Goal: Information Seeking & Learning: Learn about a topic

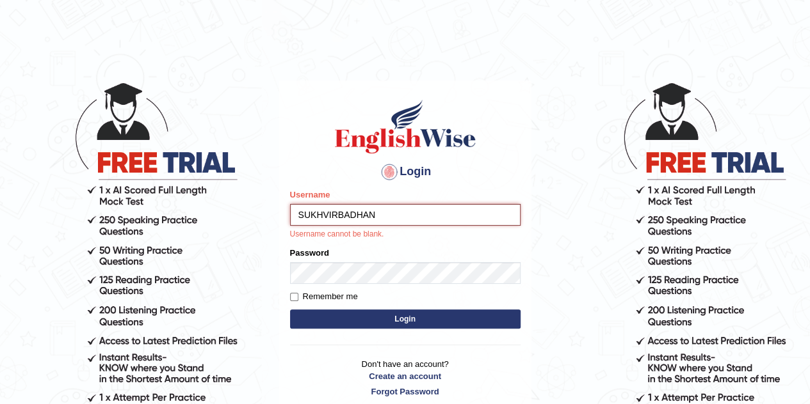
type input "SUKHVIRBADHAN"
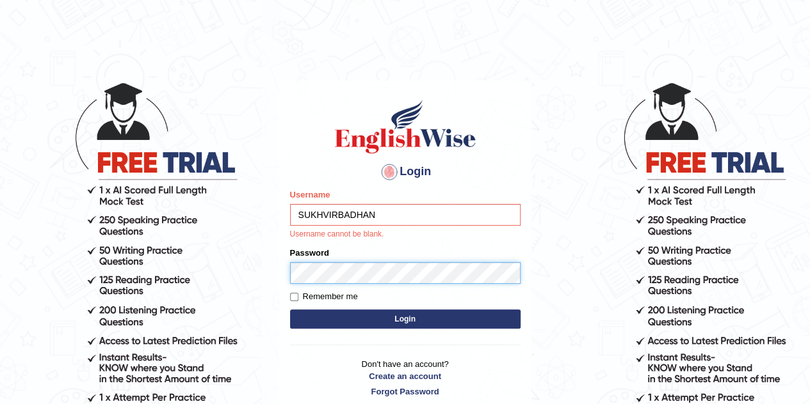
click at [355, 279] on form "Please fix the following errors: Username SUKHVIRBADHAN Username cannot be blan…" at bounding box center [405, 260] width 230 height 143
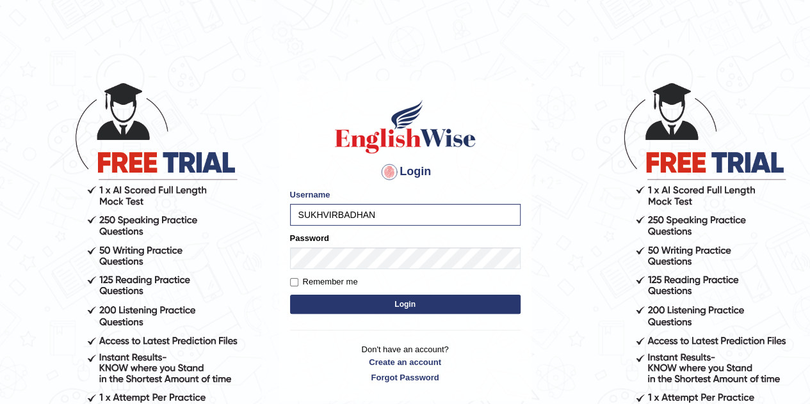
click at [339, 304] on button "Login" at bounding box center [405, 304] width 230 height 19
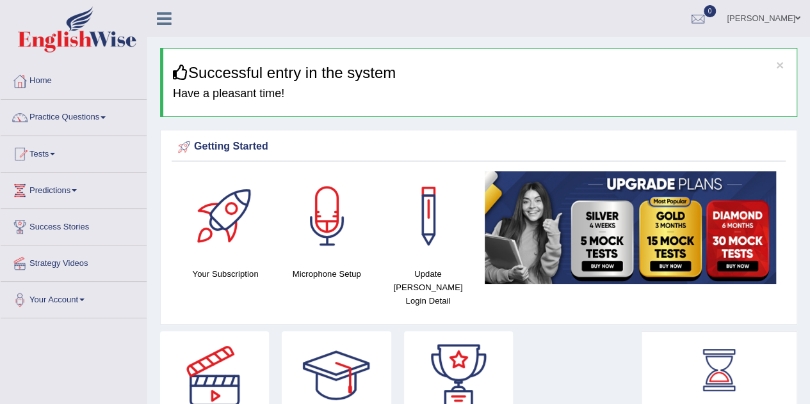
click at [78, 120] on link "Practice Questions" at bounding box center [74, 116] width 146 height 32
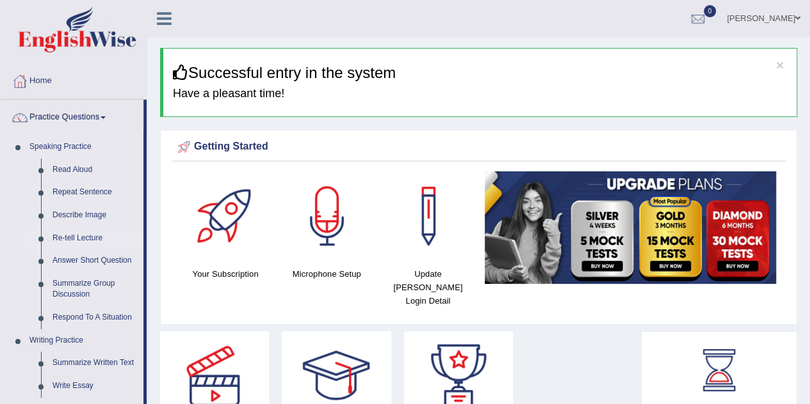
click at [65, 239] on link "Re-tell Lecture" at bounding box center [95, 238] width 97 height 23
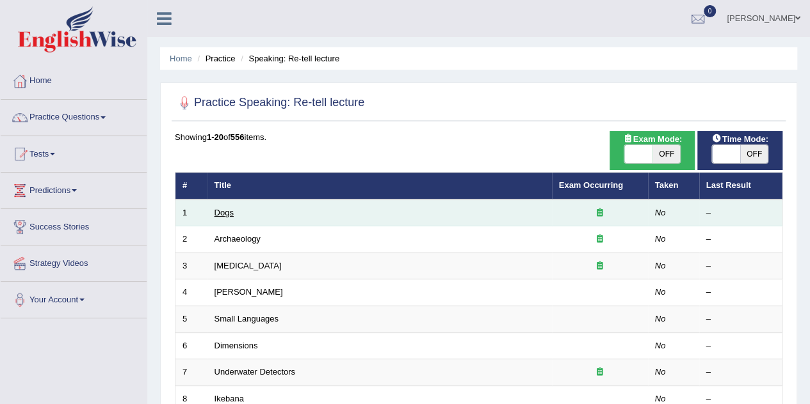
click at [224, 211] on link "Dogs" at bounding box center [223, 213] width 19 height 10
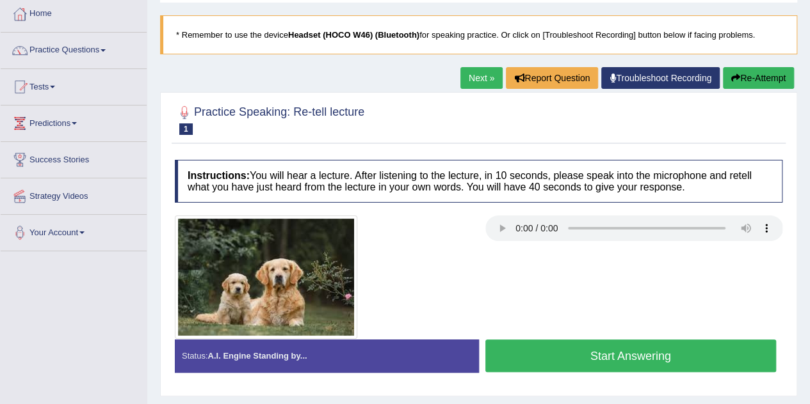
scroll to position [68, 0]
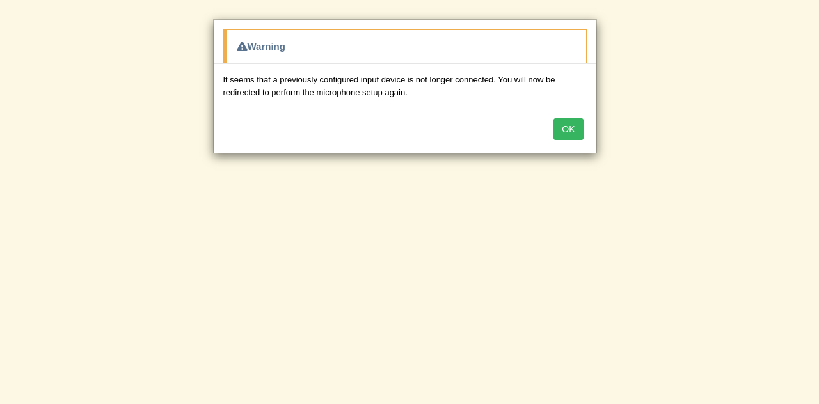
click at [572, 131] on button "OK" at bounding box center [568, 129] width 29 height 22
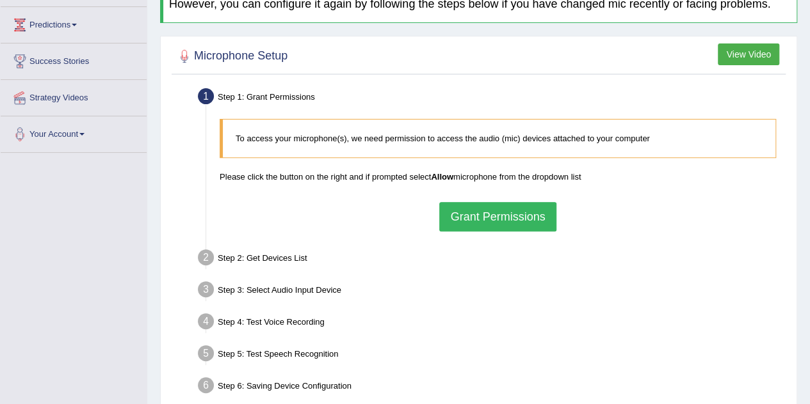
scroll to position [167, 0]
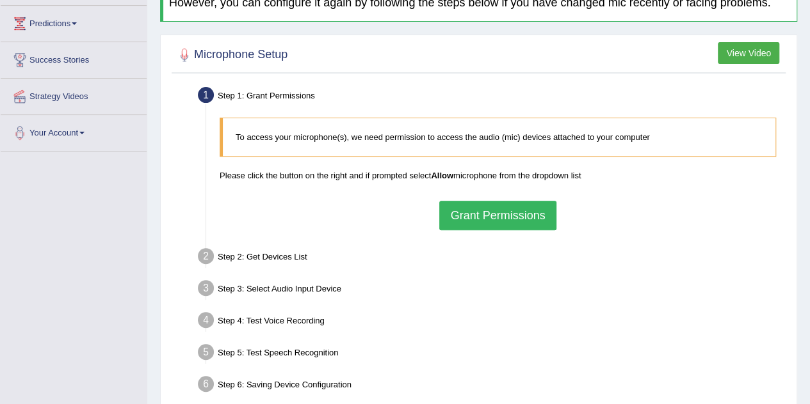
click at [506, 209] on button "Grant Permissions" at bounding box center [497, 215] width 116 height 29
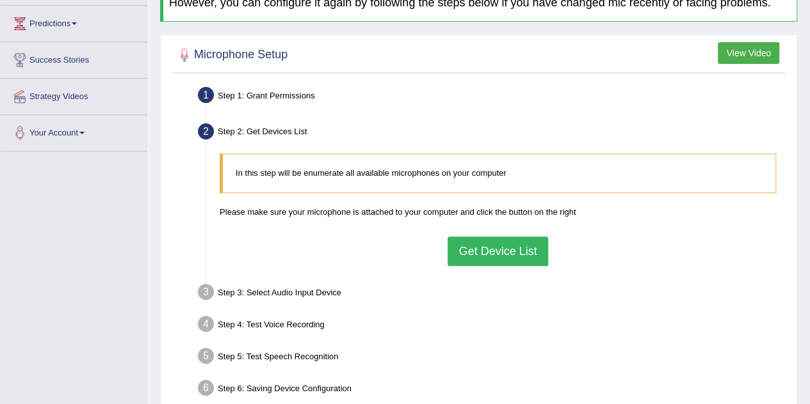
click at [485, 254] on button "Get Device List" at bounding box center [497, 251] width 100 height 29
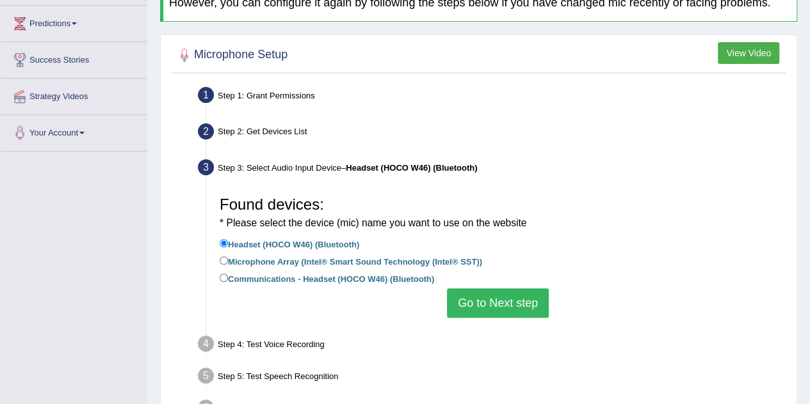
click at [489, 308] on button "Go to Next step" at bounding box center [498, 303] width 102 height 29
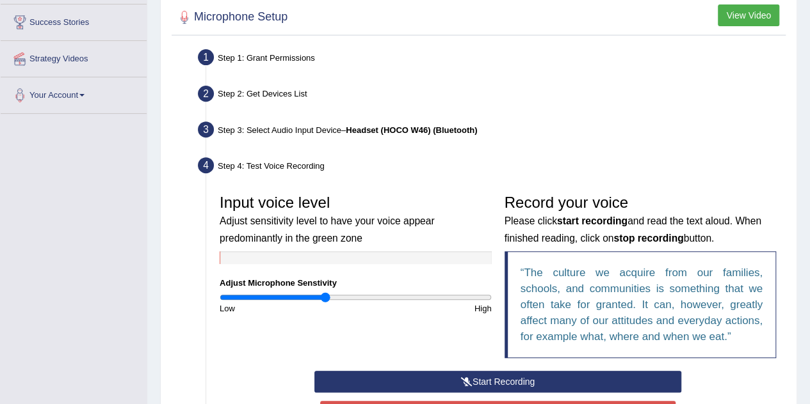
scroll to position [238, 0]
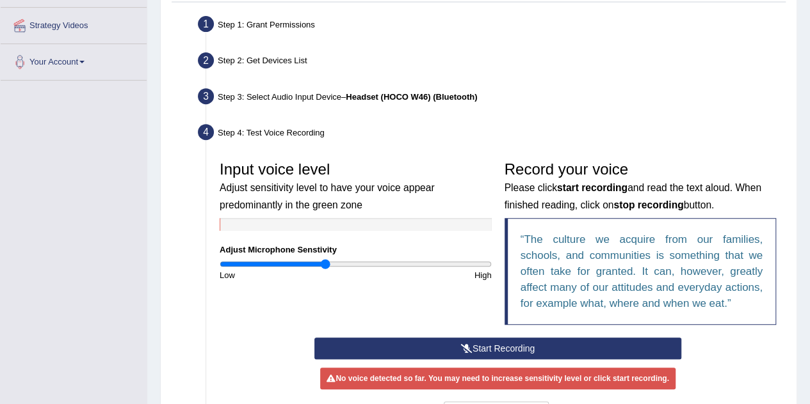
click at [493, 347] on button "Start Recording" at bounding box center [497, 349] width 367 height 22
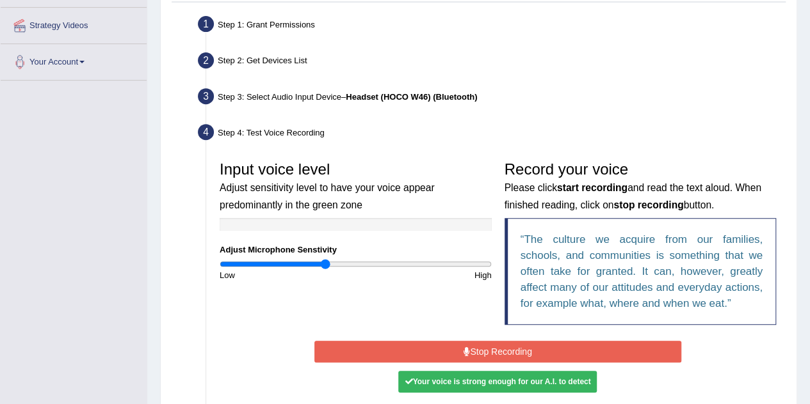
click at [493, 347] on button "Stop Recording" at bounding box center [497, 352] width 367 height 22
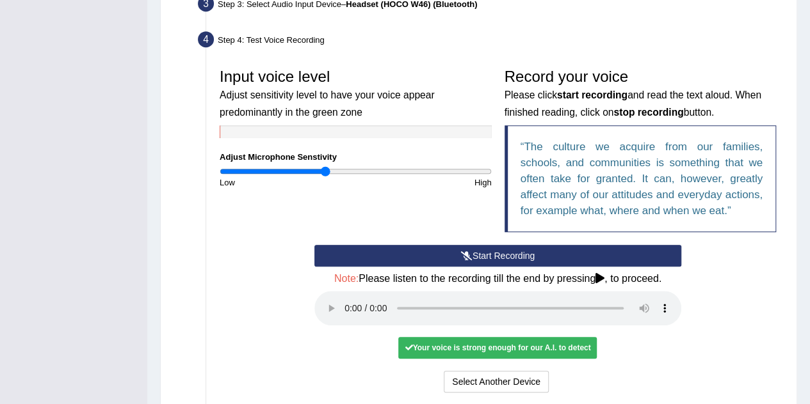
scroll to position [333, 0]
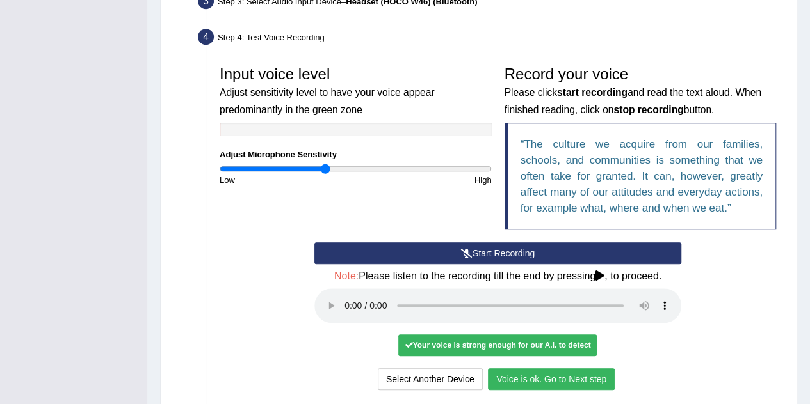
click at [536, 378] on button "Voice is ok. Go to Next step" at bounding box center [551, 380] width 127 height 22
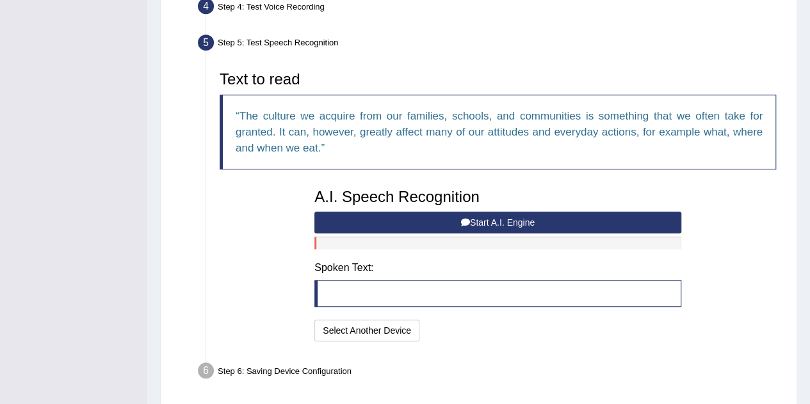
scroll to position [358, 0]
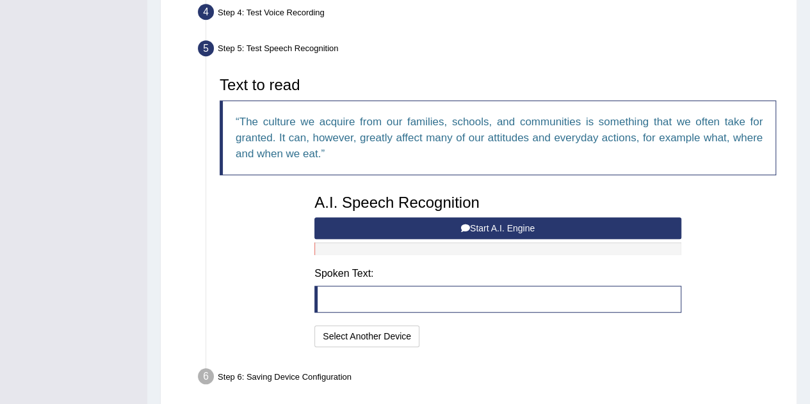
click at [484, 226] on button "Start A.I. Engine" at bounding box center [497, 229] width 367 height 22
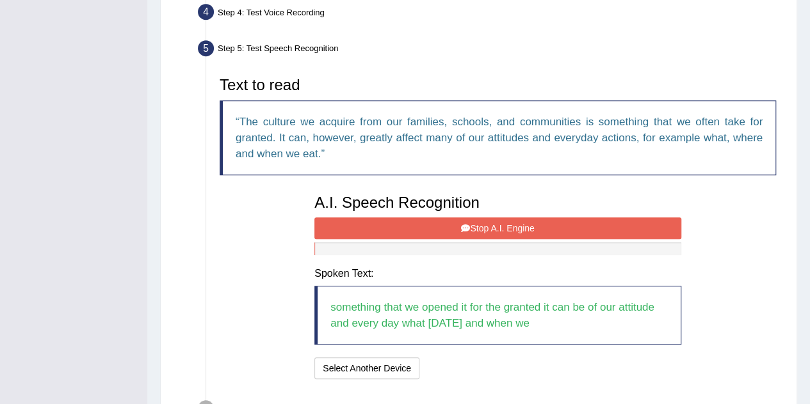
click at [488, 230] on button "Stop A.I. Engine" at bounding box center [497, 229] width 367 height 22
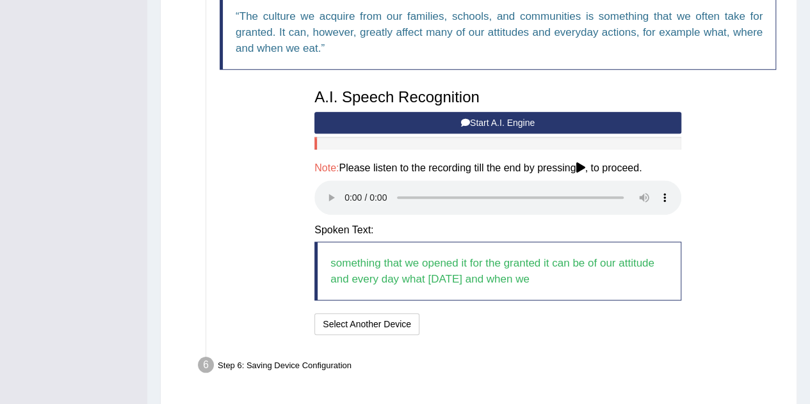
scroll to position [466, 0]
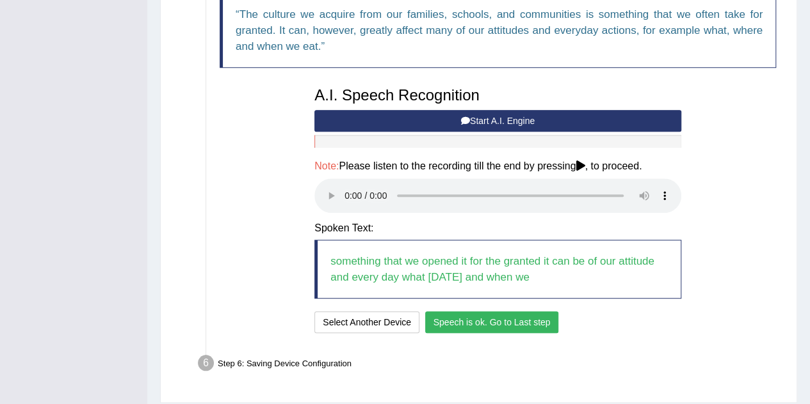
click at [476, 324] on button "Speech is ok. Go to Last step" at bounding box center [492, 323] width 134 height 22
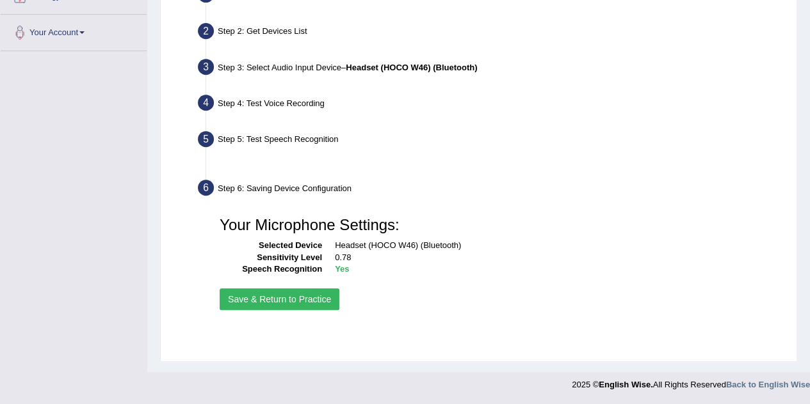
scroll to position [268, 0]
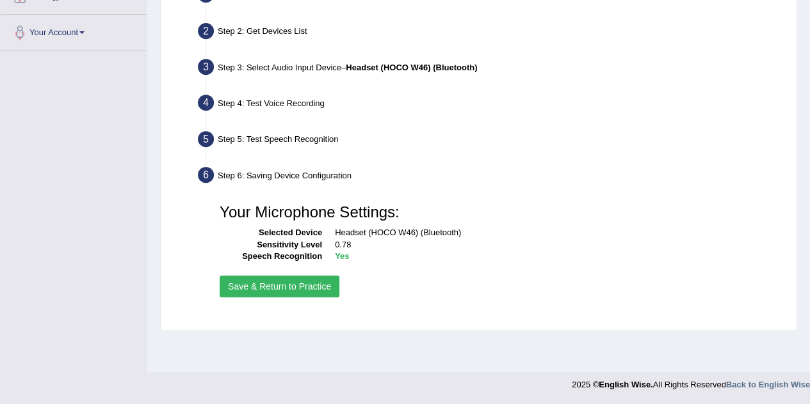
click at [308, 285] on button "Save & Return to Practice" at bounding box center [280, 287] width 120 height 22
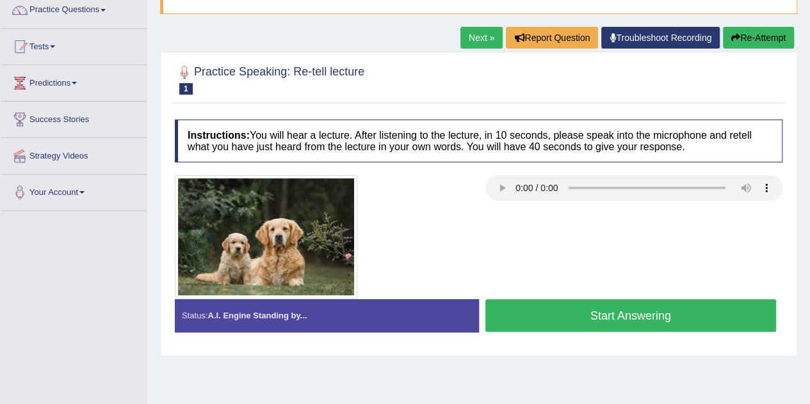
scroll to position [112, 0]
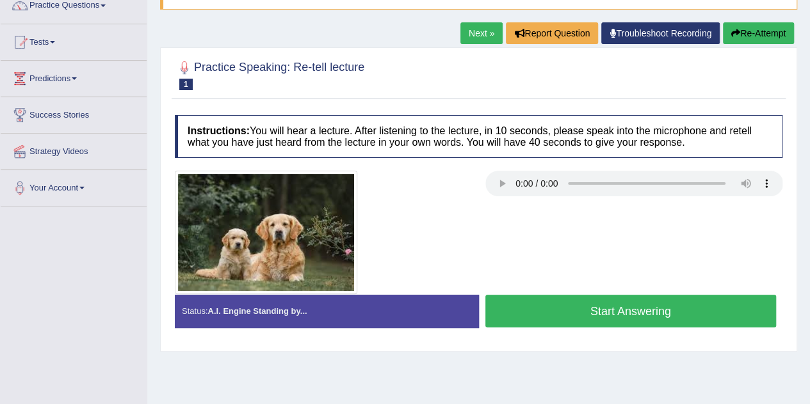
click at [529, 312] on button "Start Answering" at bounding box center [630, 311] width 291 height 33
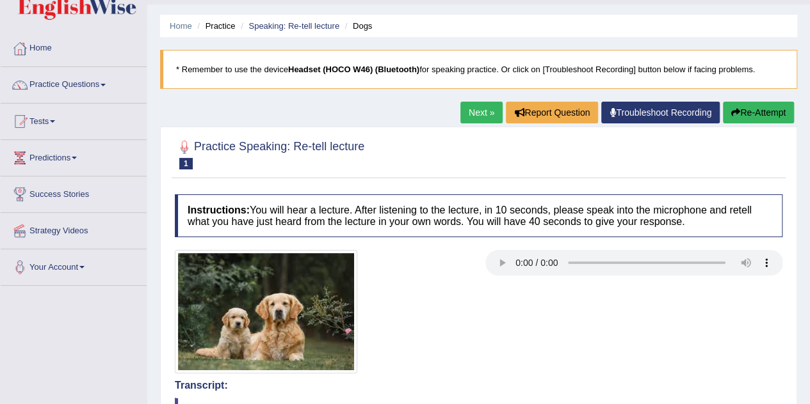
scroll to position [20, 0]
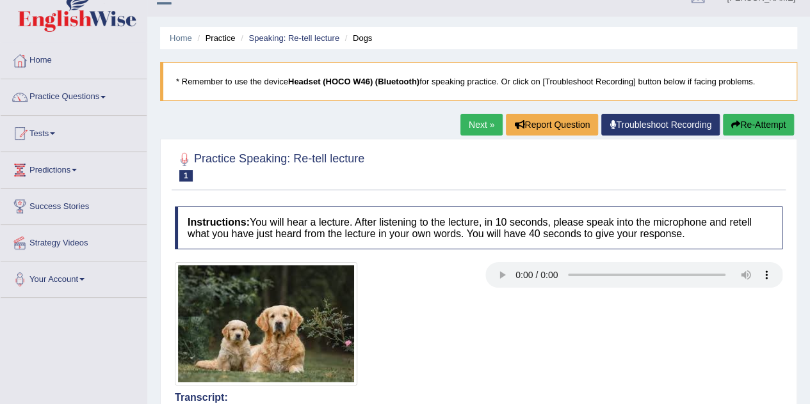
click at [779, 125] on button "Re-Attempt" at bounding box center [758, 125] width 71 height 22
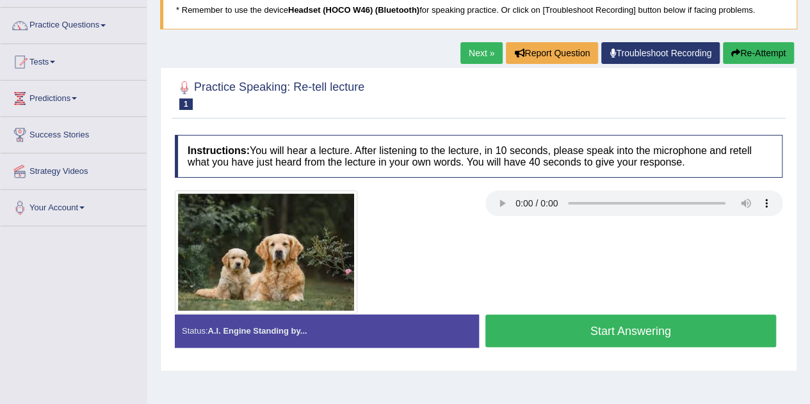
scroll to position [92, 0]
click at [571, 331] on button "Start Answering" at bounding box center [630, 331] width 291 height 33
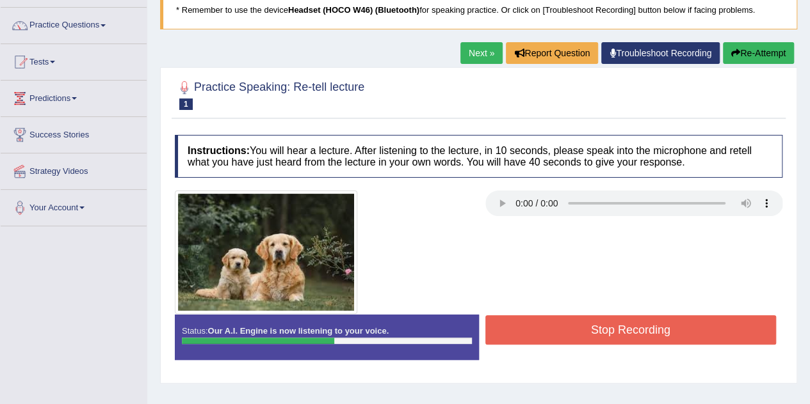
click at [571, 331] on button "Stop Recording" at bounding box center [630, 330] width 291 height 29
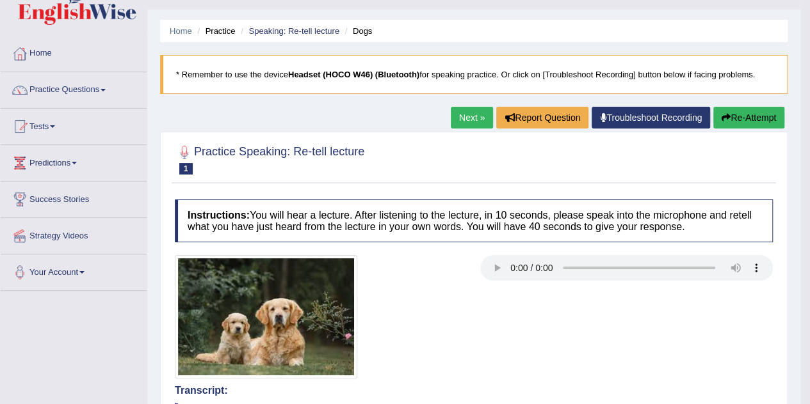
scroll to position [0, 0]
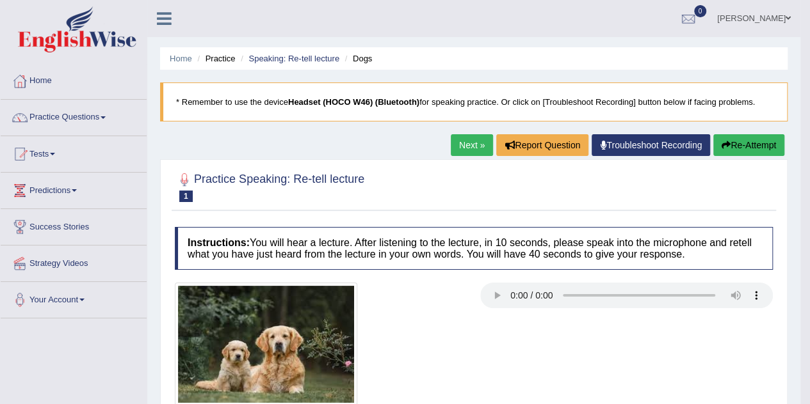
click at [470, 144] on link "Next »" at bounding box center [472, 145] width 42 height 22
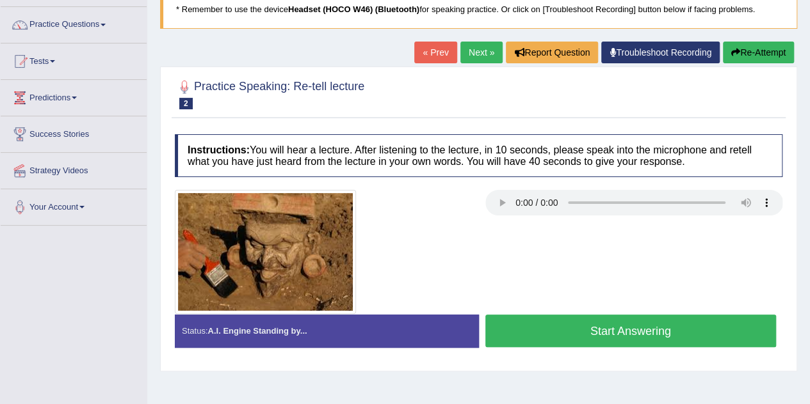
scroll to position [113, 0]
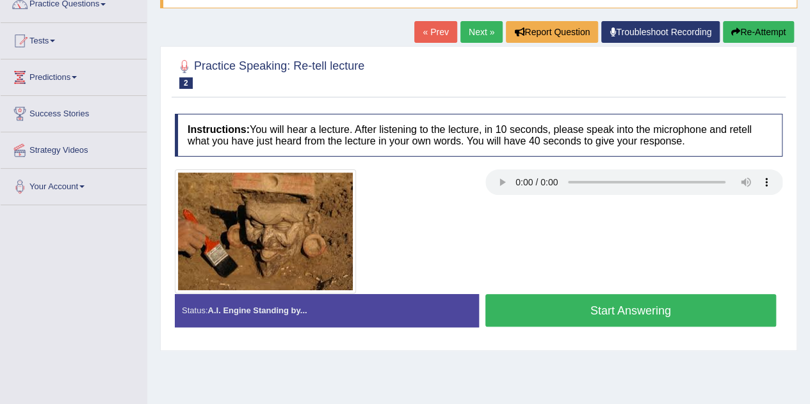
click at [584, 303] on button "Start Answering" at bounding box center [630, 310] width 291 height 33
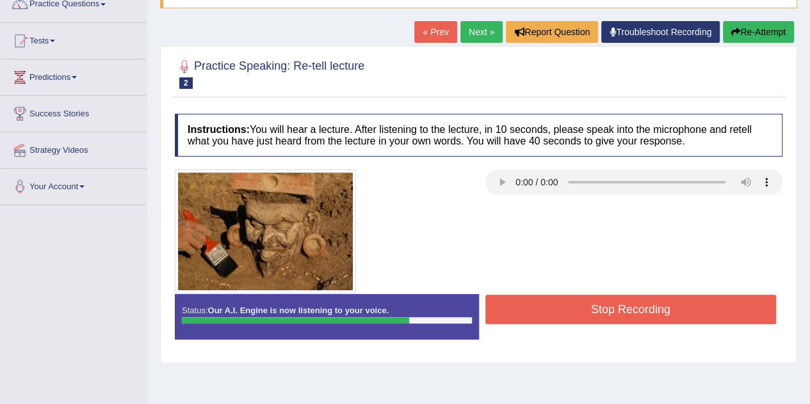
click at [584, 303] on button "Stop Recording" at bounding box center [630, 309] width 291 height 29
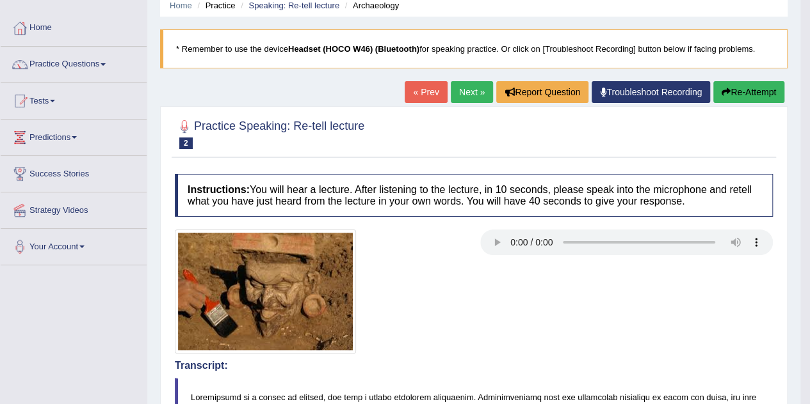
scroll to position [48, 0]
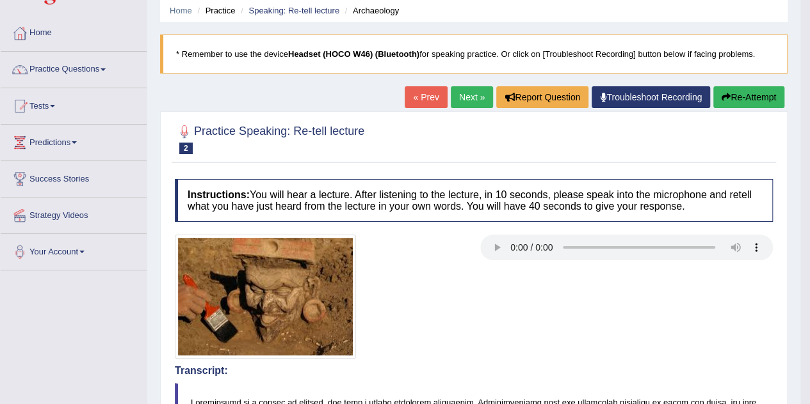
click at [461, 100] on link "Next »" at bounding box center [472, 97] width 42 height 22
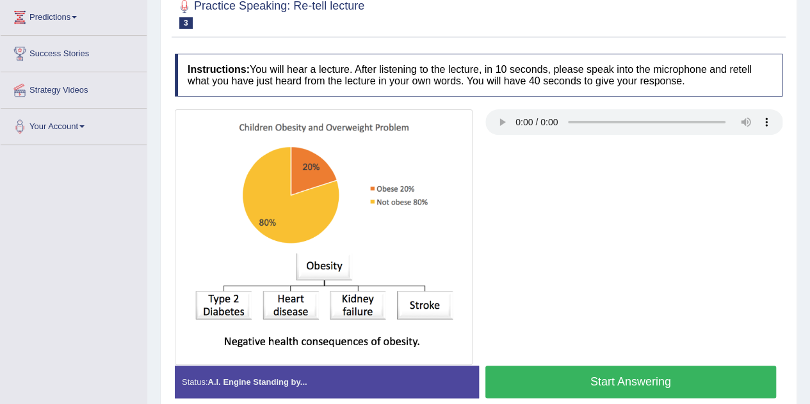
scroll to position [170, 0]
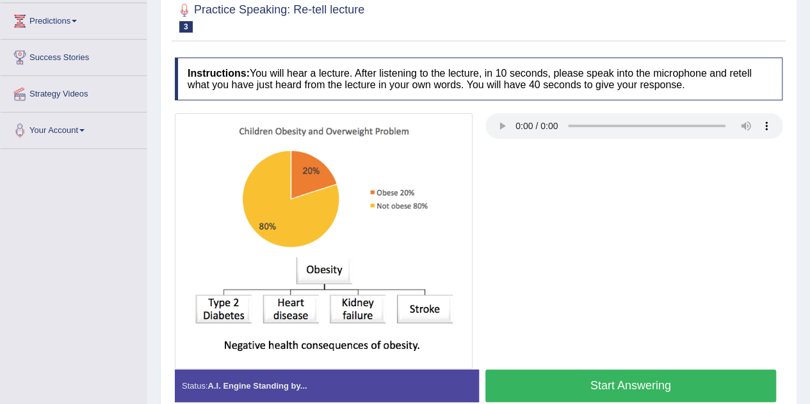
click at [589, 381] on button "Start Answering" at bounding box center [630, 386] width 291 height 33
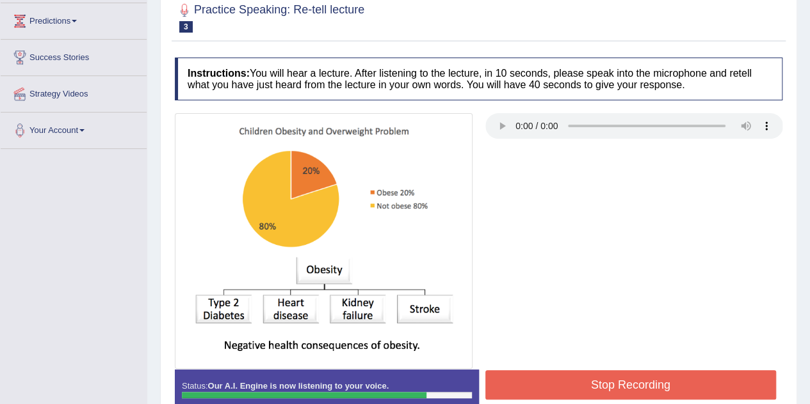
click at [589, 381] on button "Stop Recording" at bounding box center [630, 385] width 291 height 29
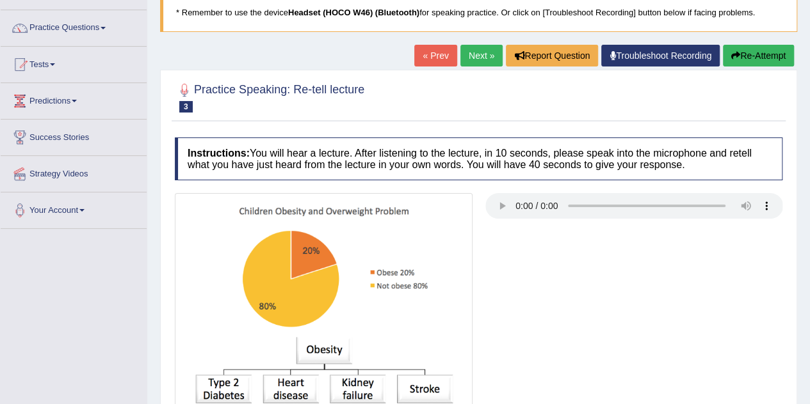
scroll to position [88, 0]
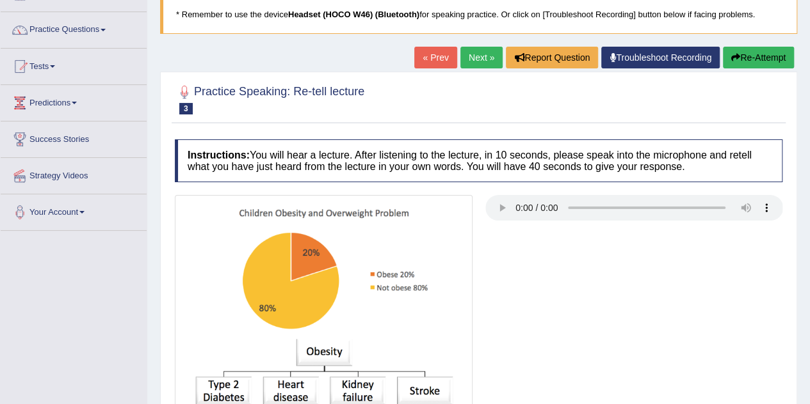
click at [484, 52] on link "Next »" at bounding box center [481, 58] width 42 height 22
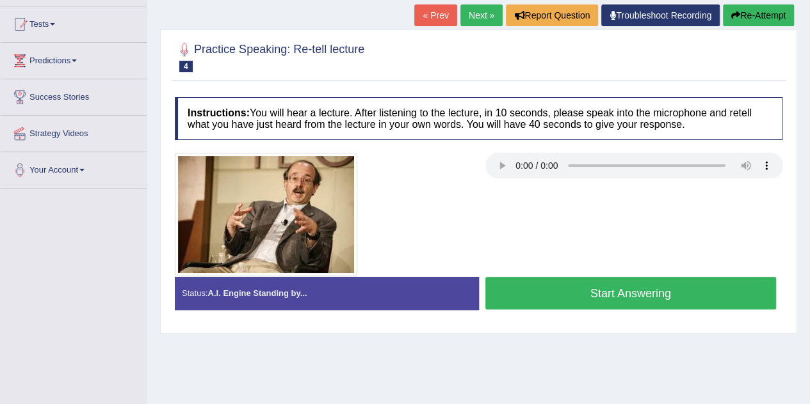
scroll to position [131, 0]
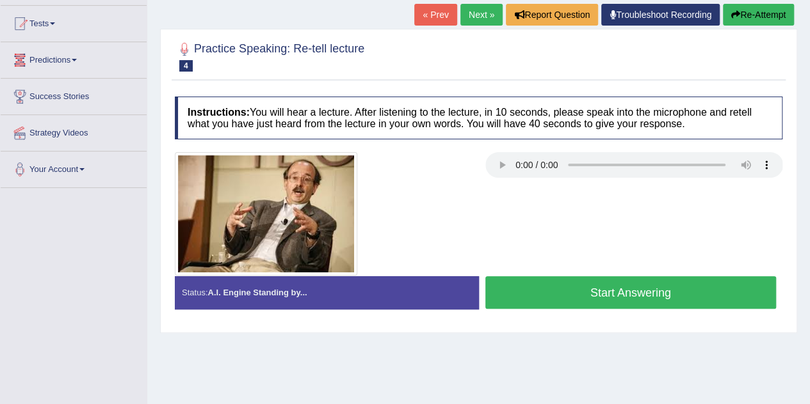
click at [81, 57] on link "Predictions" at bounding box center [74, 58] width 146 height 32
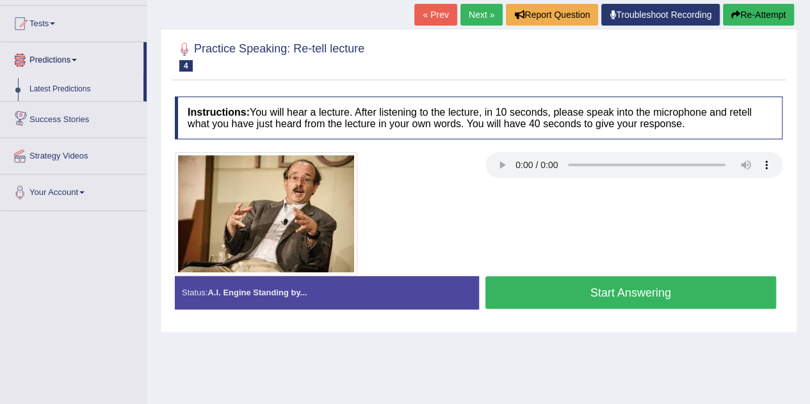
click at [70, 87] on link "Latest Predictions" at bounding box center [84, 89] width 120 height 23
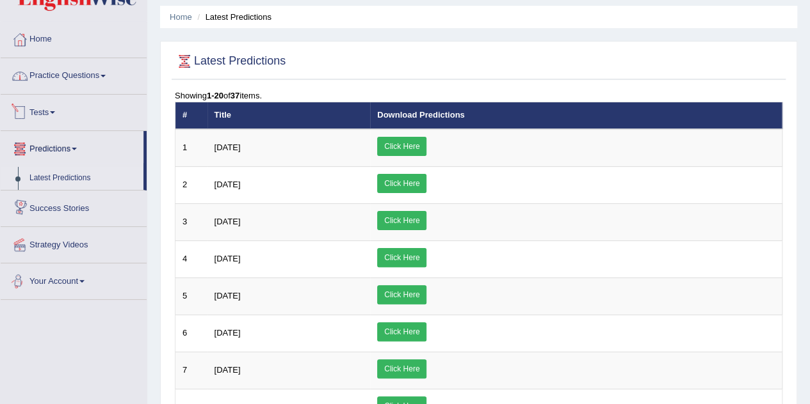
scroll to position [41, 0]
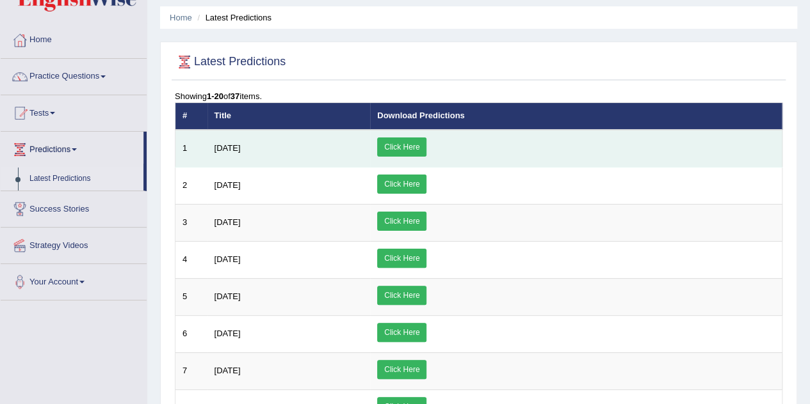
click at [426, 141] on link "Click Here" at bounding box center [401, 147] width 49 height 19
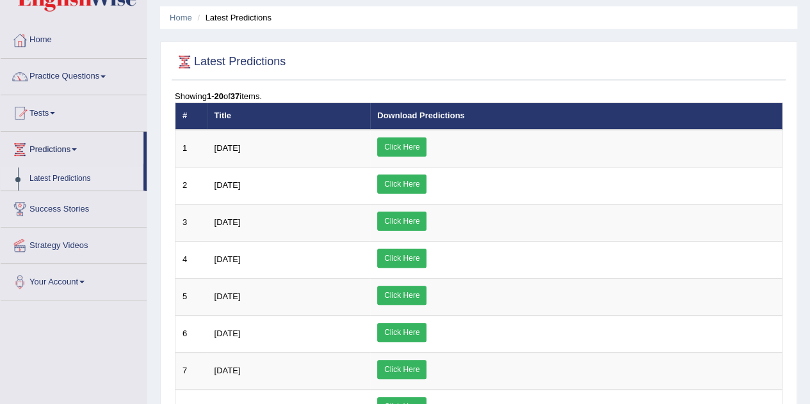
click at [81, 76] on link "Practice Questions" at bounding box center [74, 75] width 146 height 32
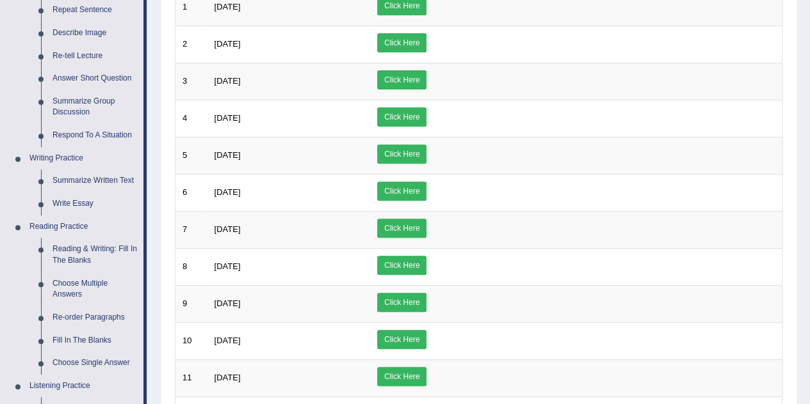
scroll to position [188, 0]
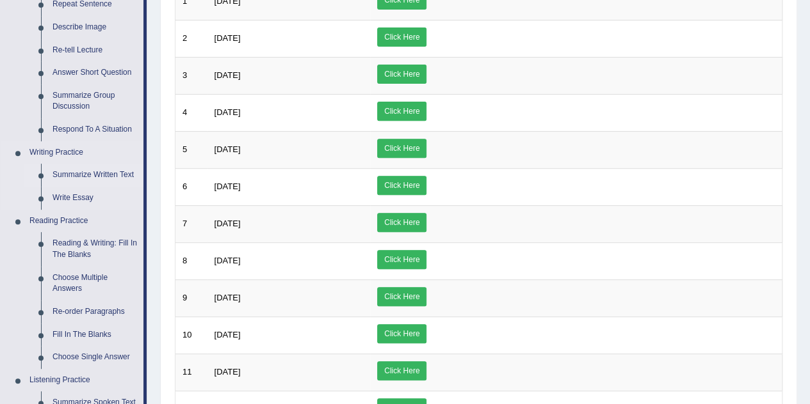
click at [89, 176] on link "Summarize Written Text" at bounding box center [95, 175] width 97 height 23
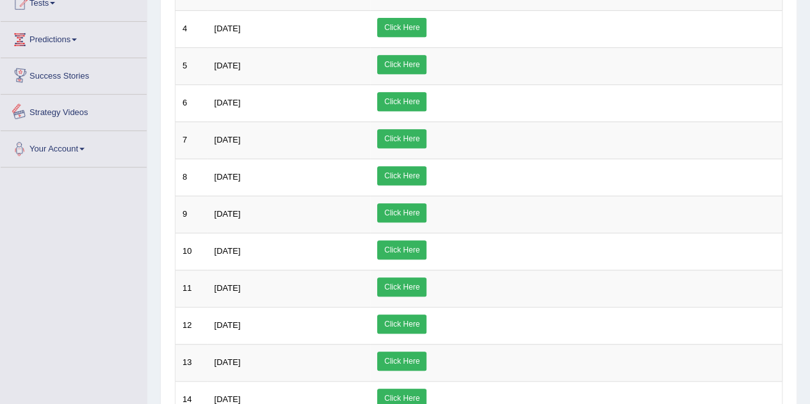
scroll to position [611, 0]
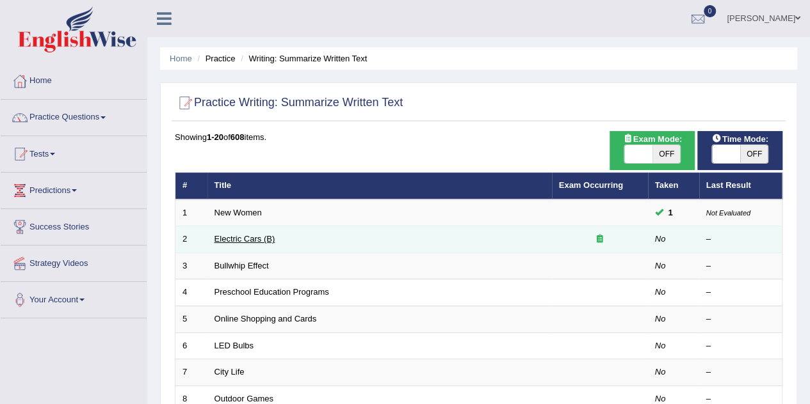
click at [234, 241] on link "Electric Cars (B)" at bounding box center [244, 239] width 61 height 10
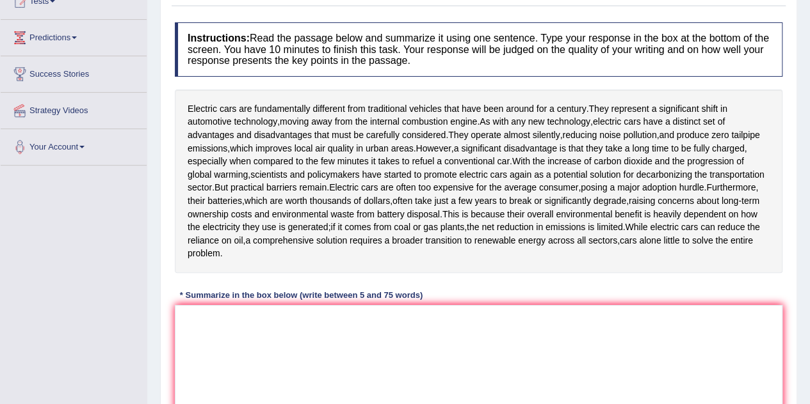
scroll to position [154, 0]
click at [212, 339] on textarea at bounding box center [478, 367] width 607 height 124
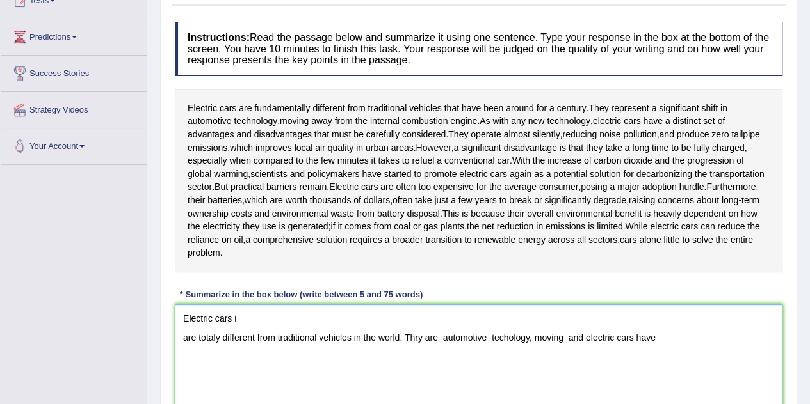
scroll to position [167, 0]
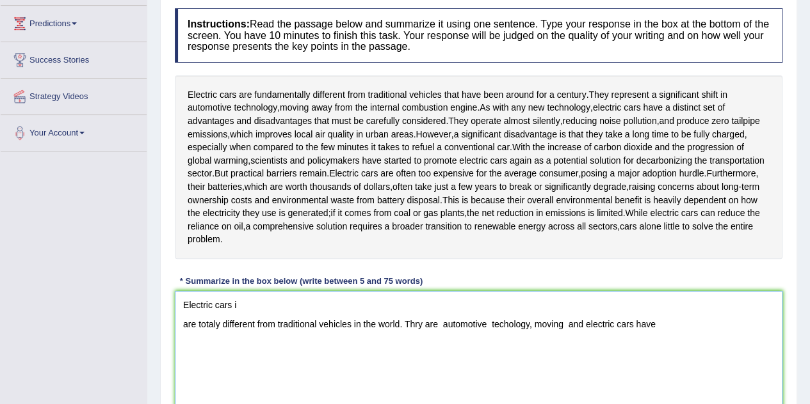
click at [666, 326] on textarea "Electric cars i are totaly different from traditional vehicles in the world. Th…" at bounding box center [478, 353] width 607 height 124
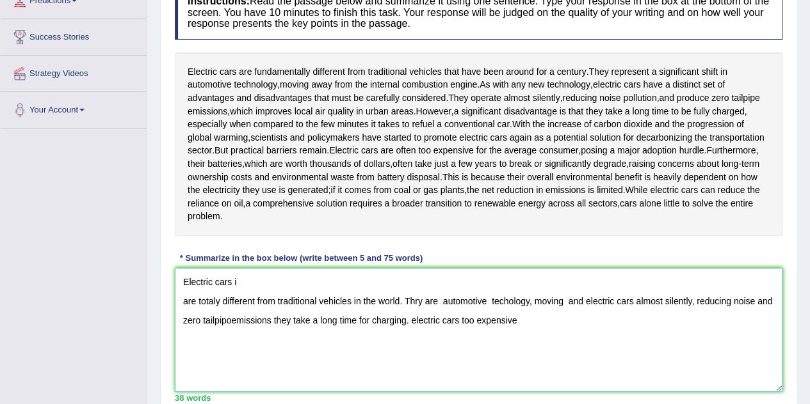
scroll to position [189, 0]
click at [431, 321] on textarea "Electric cars i are totaly different from traditional vehicles in the world. Th…" at bounding box center [478, 331] width 607 height 124
click at [536, 322] on textarea "Electric cars i are totaly different from traditional vehicles in the world. Th…" at bounding box center [478, 331] width 607 height 124
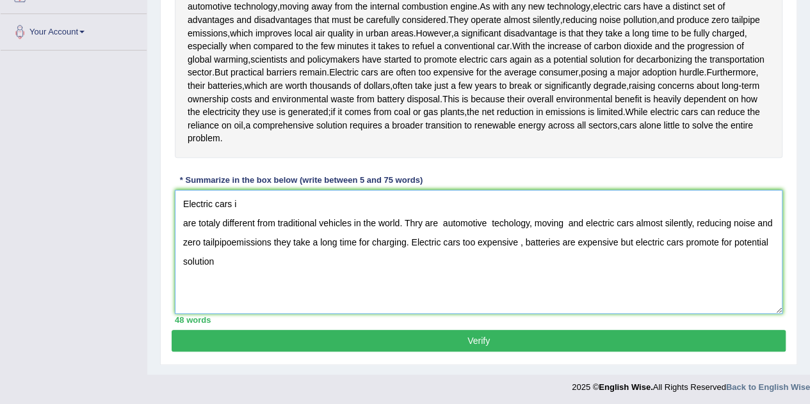
type textarea "Electric cars i are totaly different from traditional vehicles in the world. Th…"
click at [536, 347] on button "Verify" at bounding box center [479, 341] width 614 height 22
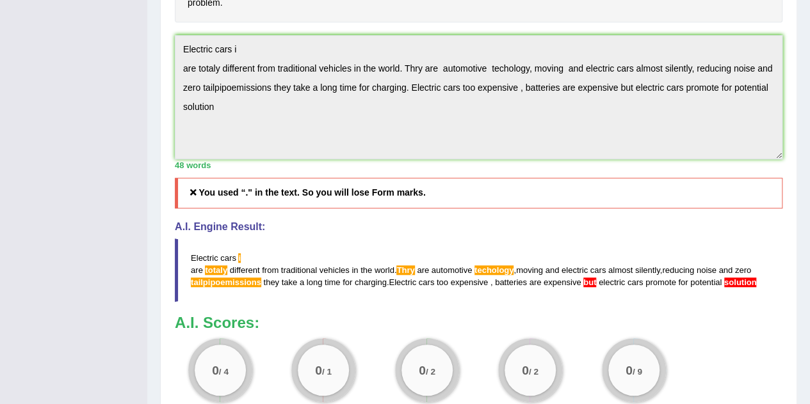
scroll to position [411, 0]
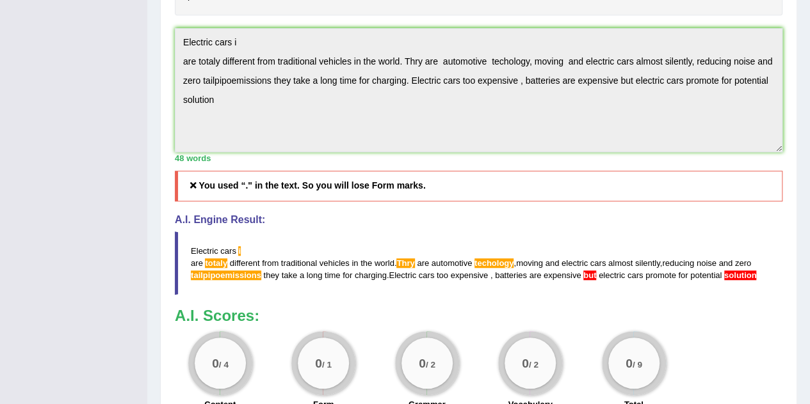
click at [536, 347] on div "0 / 2" at bounding box center [529, 363] width 51 height 51
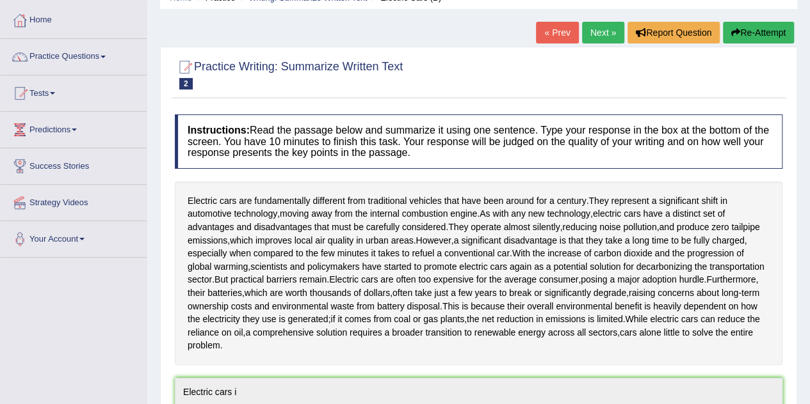
scroll to position [59, 0]
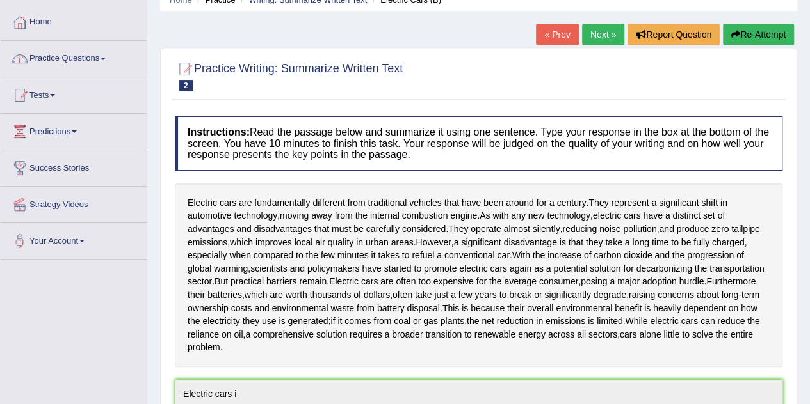
click at [106, 58] on span at bounding box center [102, 59] width 5 height 3
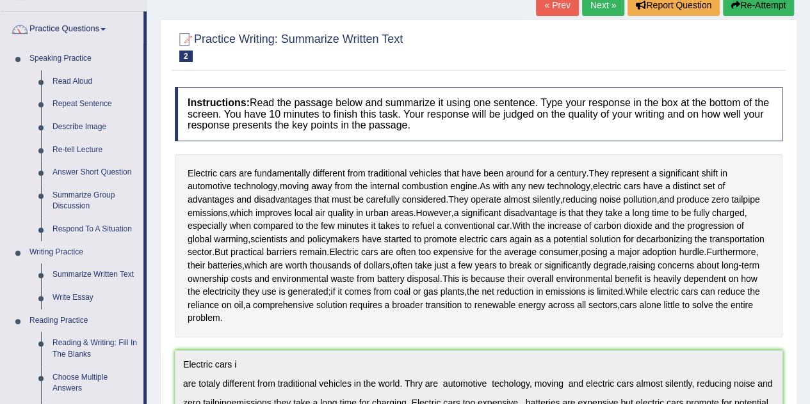
scroll to position [88, 0]
click at [74, 83] on link "Read Aloud" at bounding box center [95, 82] width 97 height 23
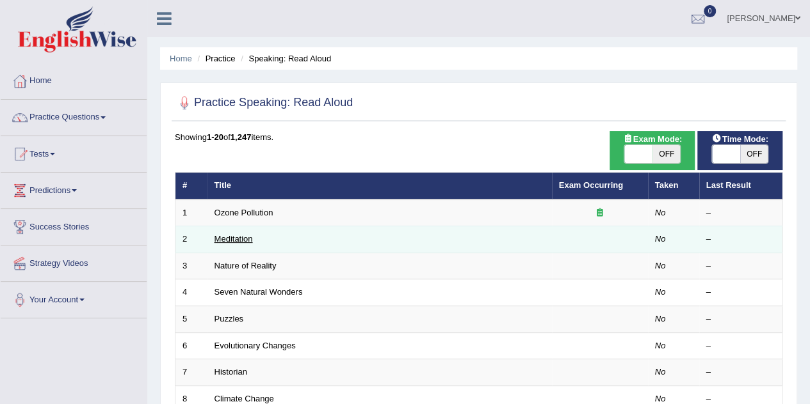
click at [238, 239] on link "Meditation" at bounding box center [233, 239] width 38 height 10
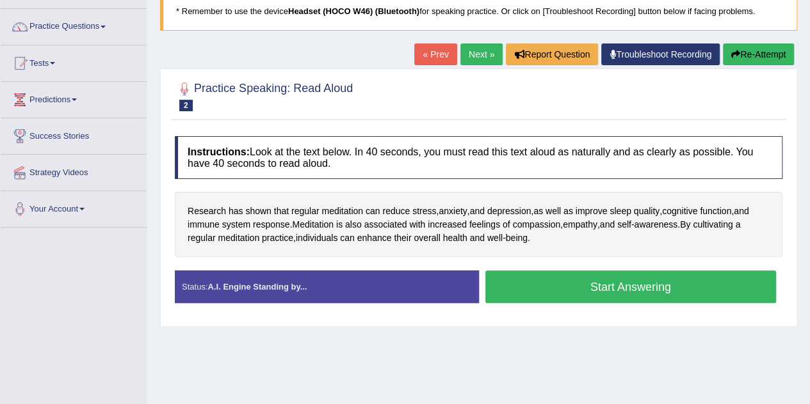
scroll to position [94, 0]
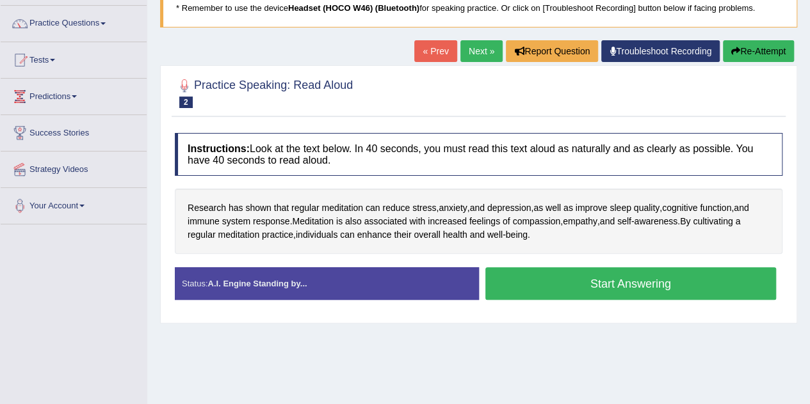
click at [543, 284] on button "Start Answering" at bounding box center [630, 284] width 291 height 33
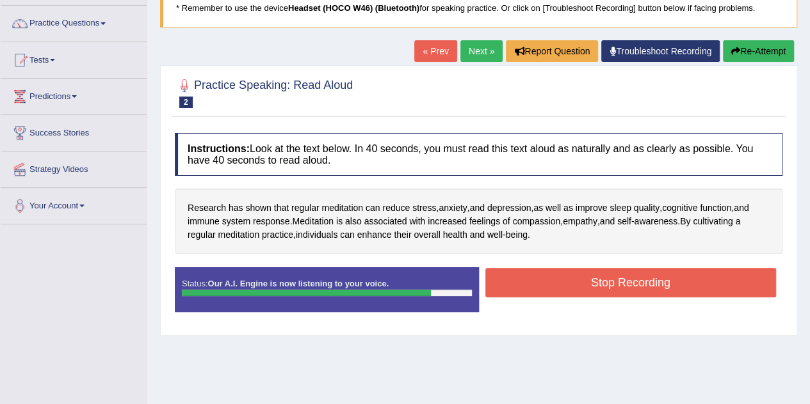
click at [543, 284] on button "Stop Recording" at bounding box center [630, 282] width 291 height 29
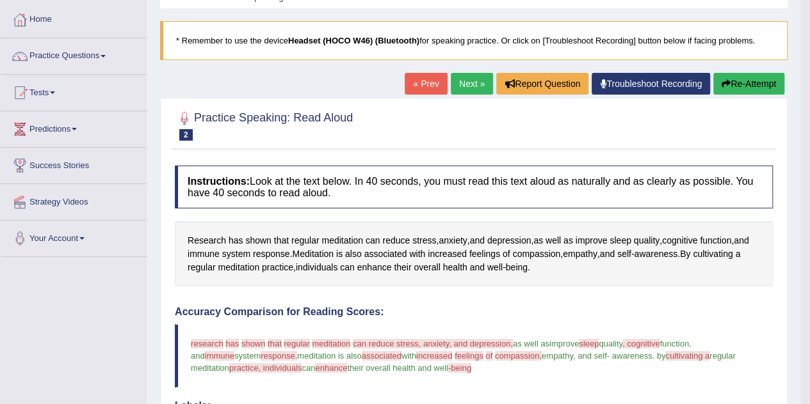
scroll to position [61, 0]
click at [465, 88] on link "Next »" at bounding box center [472, 85] width 42 height 22
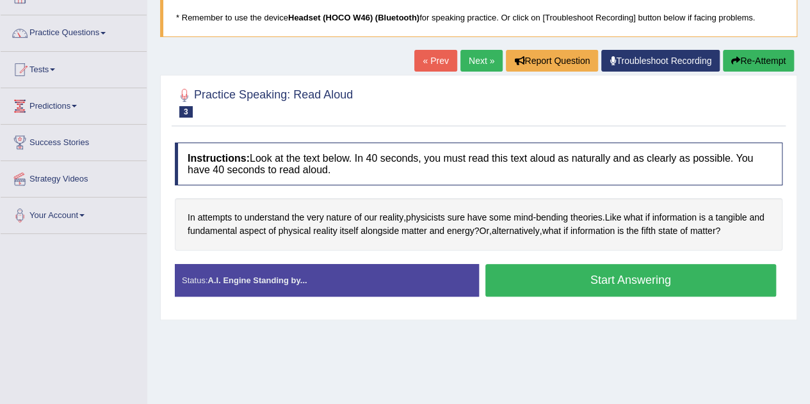
scroll to position [152, 0]
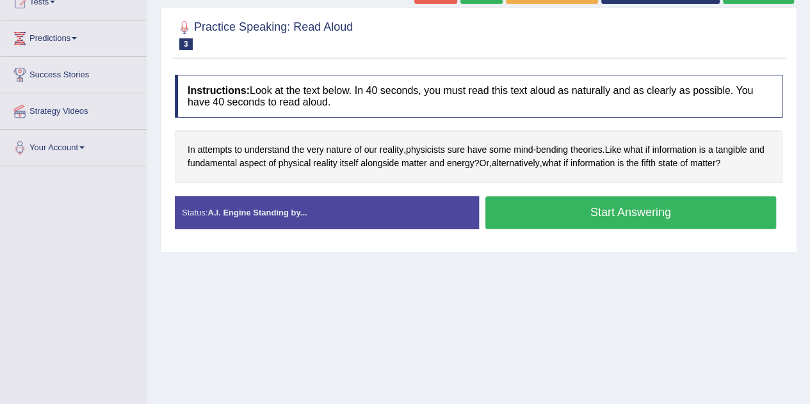
click at [553, 205] on button "Start Answering" at bounding box center [630, 212] width 291 height 33
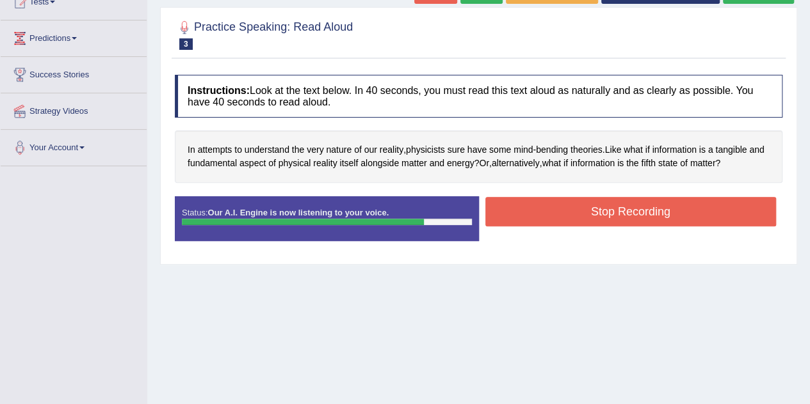
click at [553, 205] on button "Stop Recording" at bounding box center [630, 211] width 291 height 29
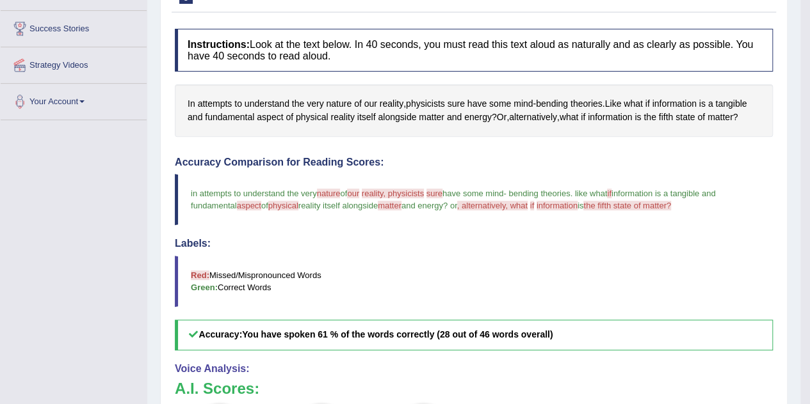
scroll to position [0, 0]
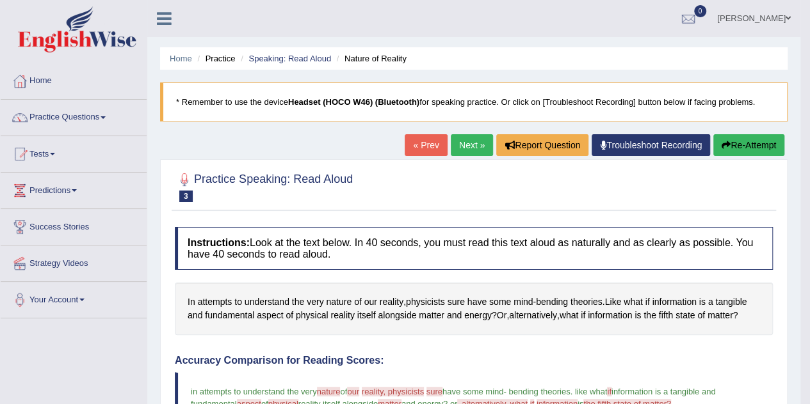
click at [476, 147] on link "Next »" at bounding box center [472, 145] width 42 height 22
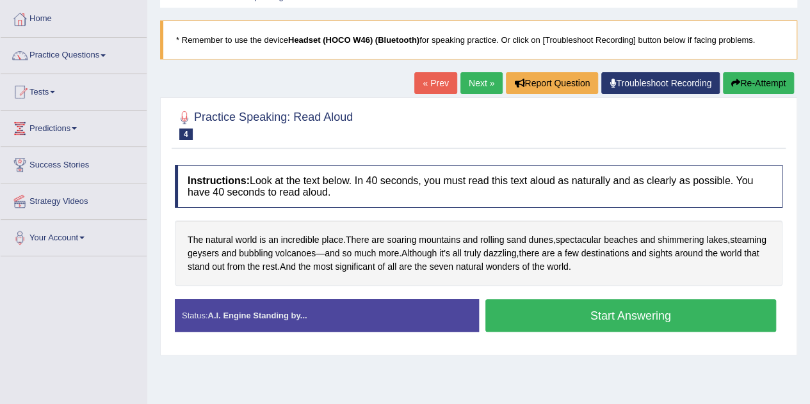
scroll to position [63, 0]
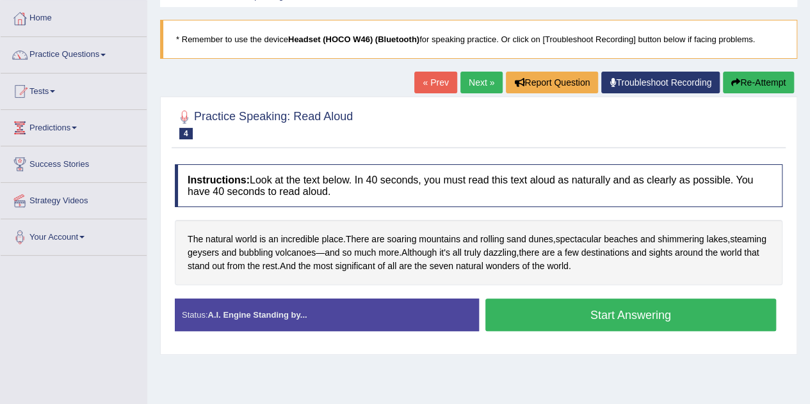
click at [577, 308] on button "Start Answering" at bounding box center [630, 315] width 291 height 33
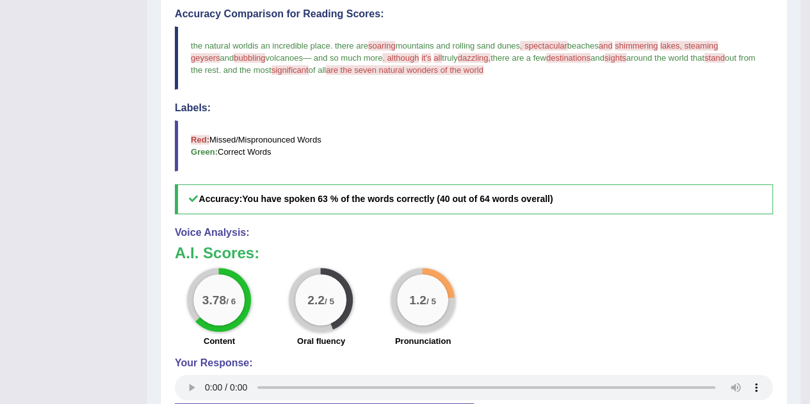
scroll to position [358, 0]
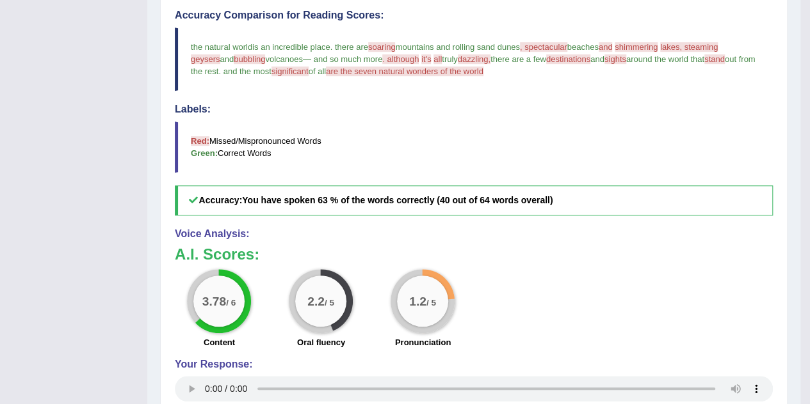
click at [311, 209] on h5 "Accuracy: You have spoken 63 % of the words correctly (40 out of 64 words overa…" at bounding box center [474, 201] width 598 height 30
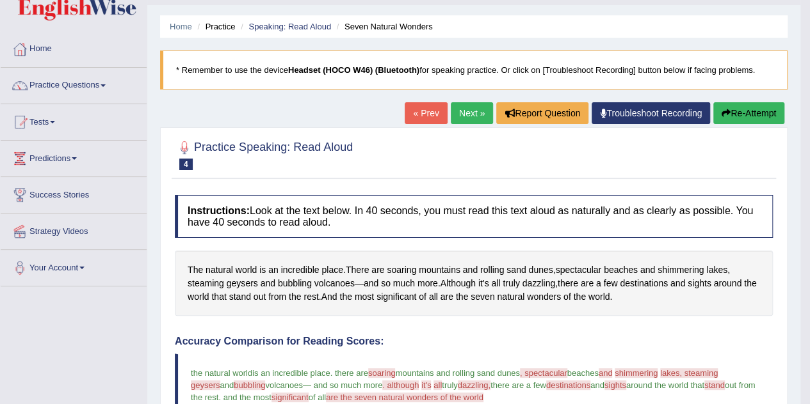
scroll to position [31, 0]
click at [460, 112] on link "Next »" at bounding box center [472, 114] width 42 height 22
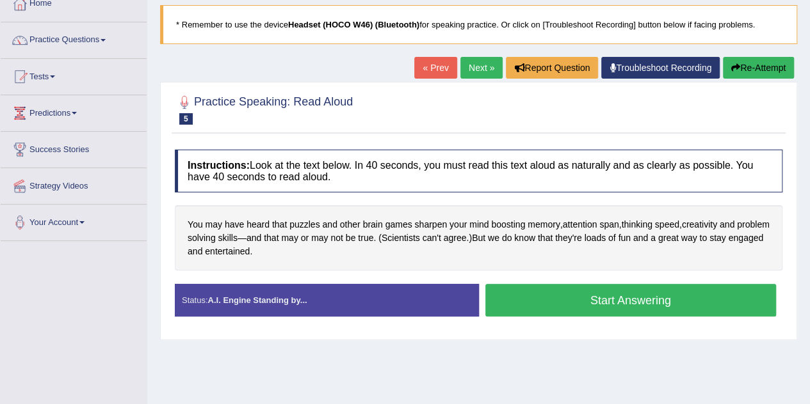
scroll to position [78, 0]
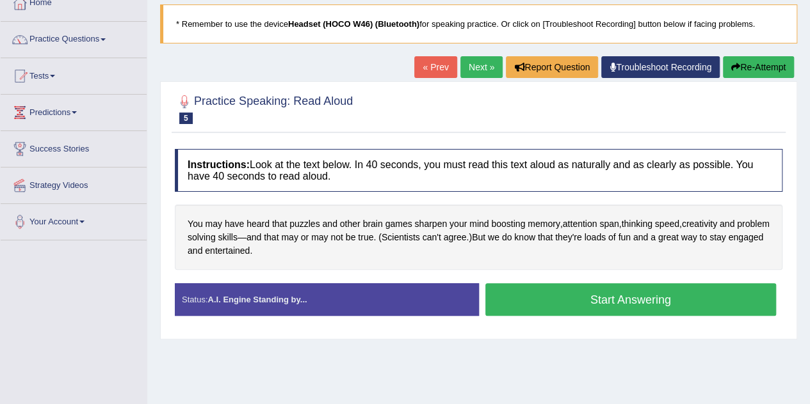
click at [620, 298] on button "Start Answering" at bounding box center [630, 300] width 291 height 33
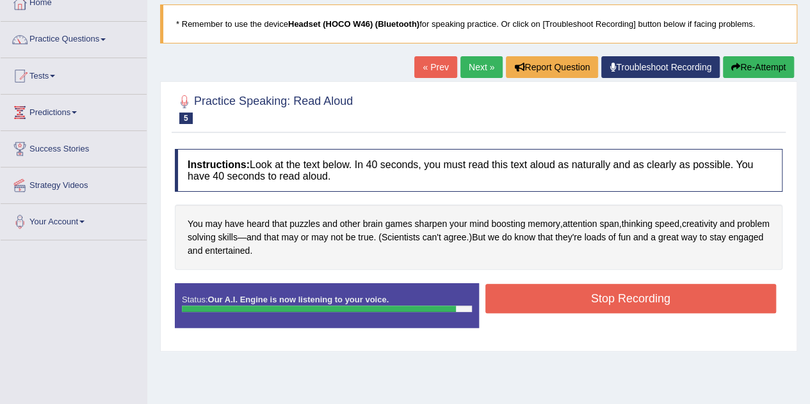
click at [620, 298] on button "Stop Recording" at bounding box center [630, 298] width 291 height 29
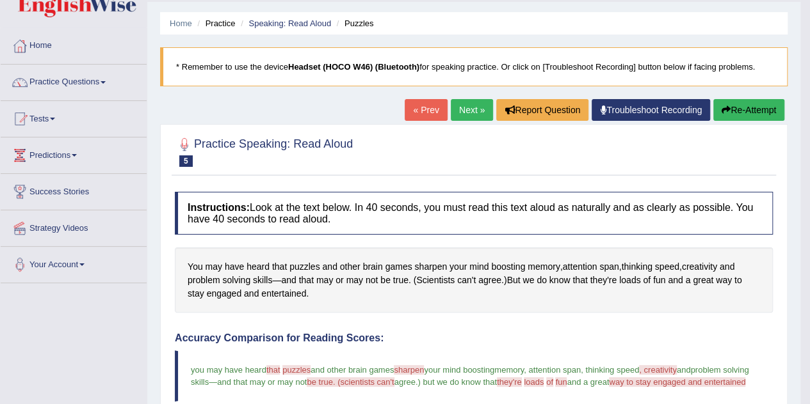
scroll to position [0, 0]
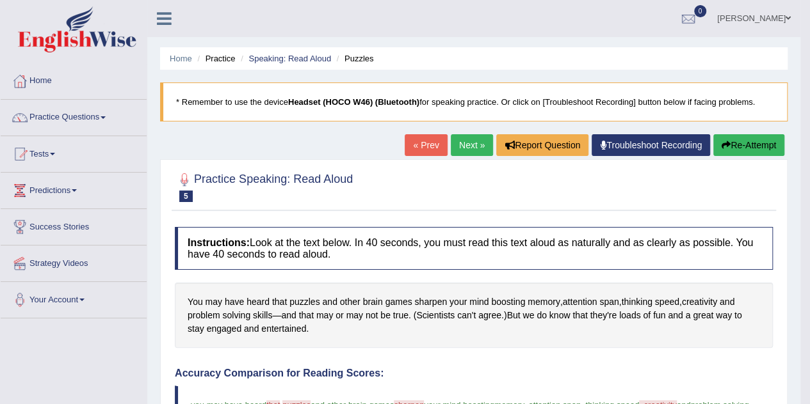
click at [466, 139] on link "Next »" at bounding box center [472, 145] width 42 height 22
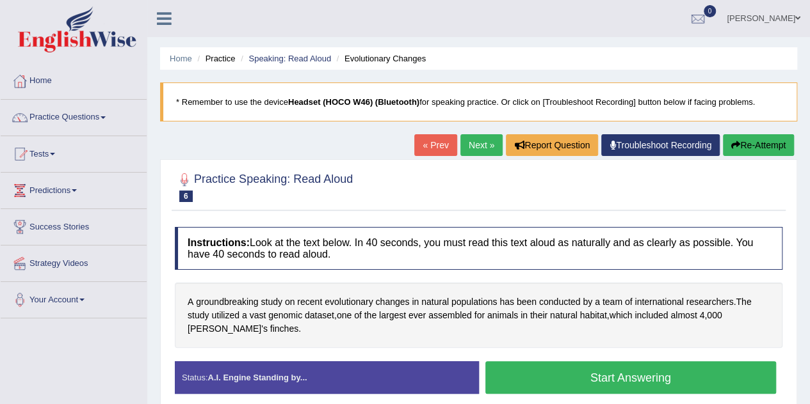
click at [583, 378] on button "Start Answering" at bounding box center [630, 378] width 291 height 33
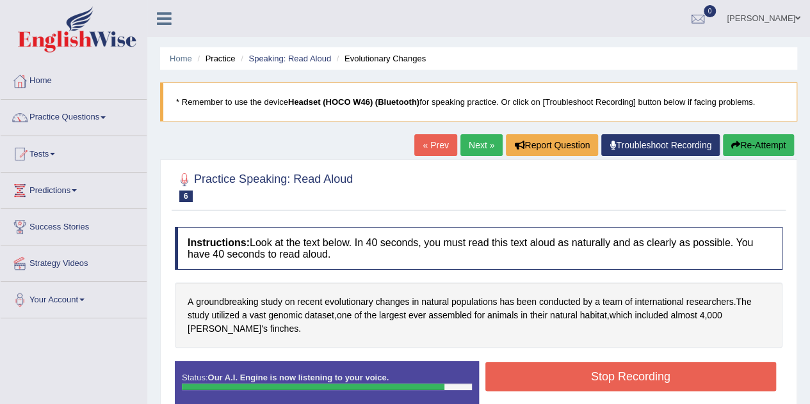
click at [583, 378] on button "Stop Recording" at bounding box center [630, 376] width 291 height 29
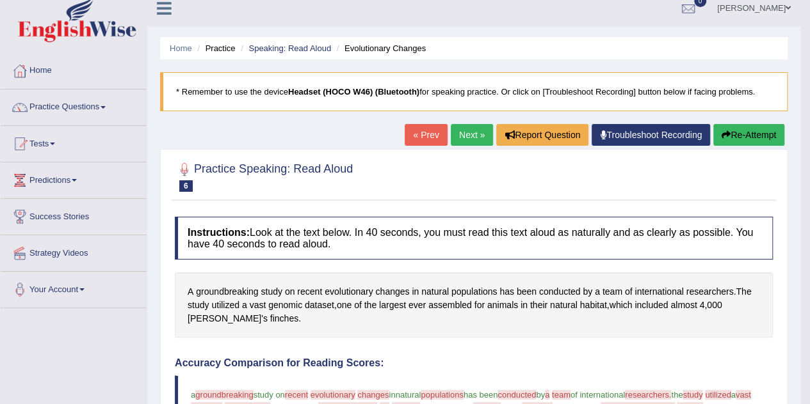
scroll to position [6, 0]
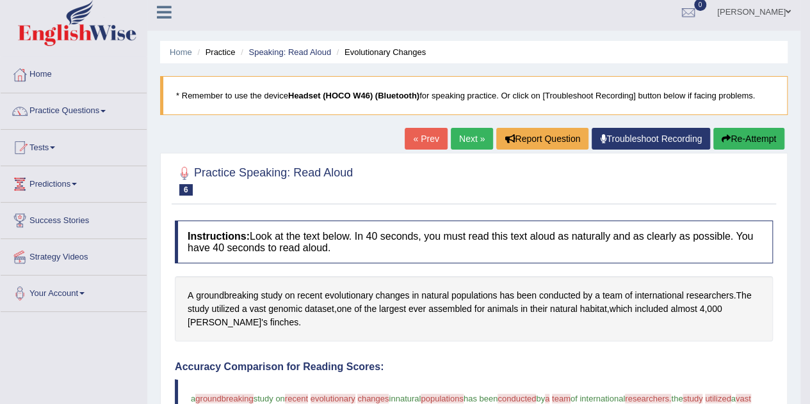
click at [462, 134] on link "Next »" at bounding box center [472, 139] width 42 height 22
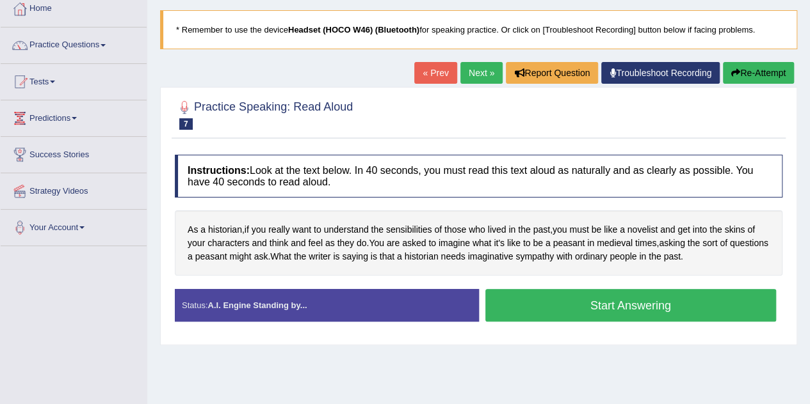
scroll to position [73, 0]
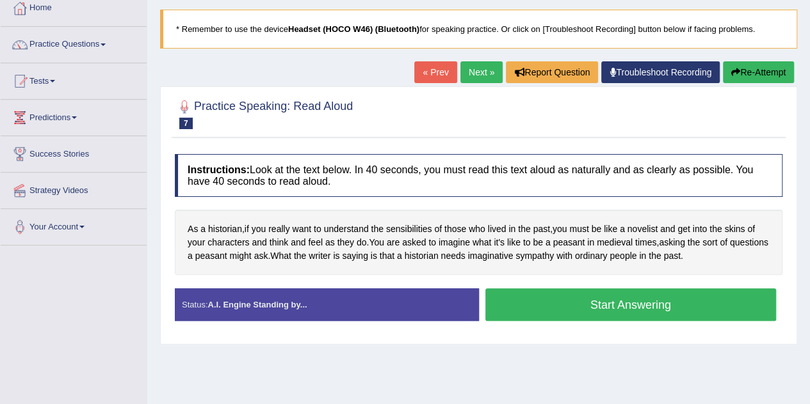
click at [600, 303] on button "Start Answering" at bounding box center [630, 305] width 291 height 33
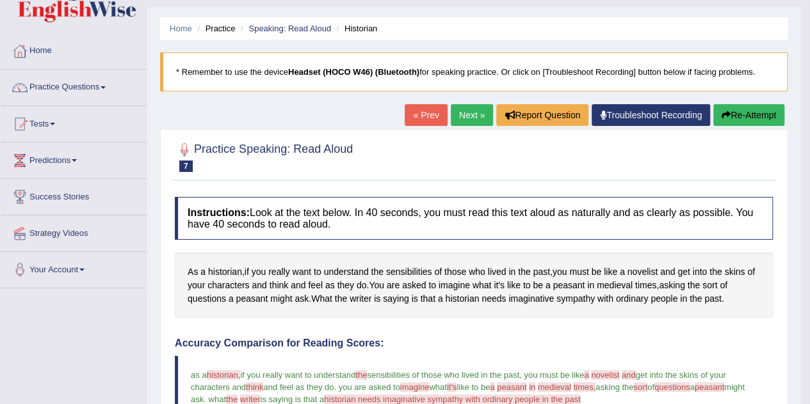
scroll to position [29, 0]
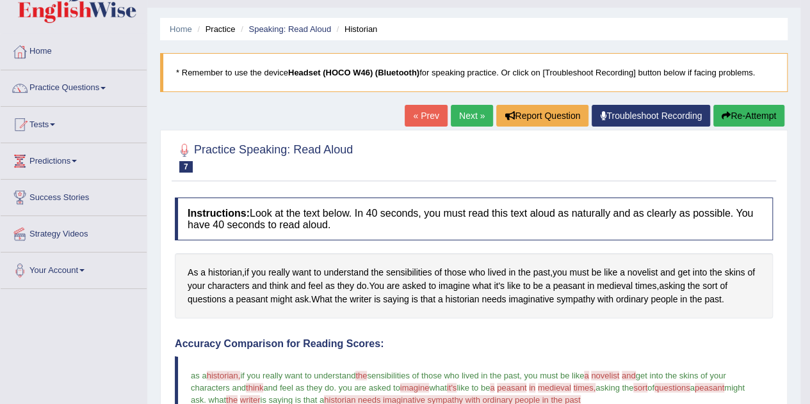
click at [456, 112] on link "Next »" at bounding box center [472, 116] width 42 height 22
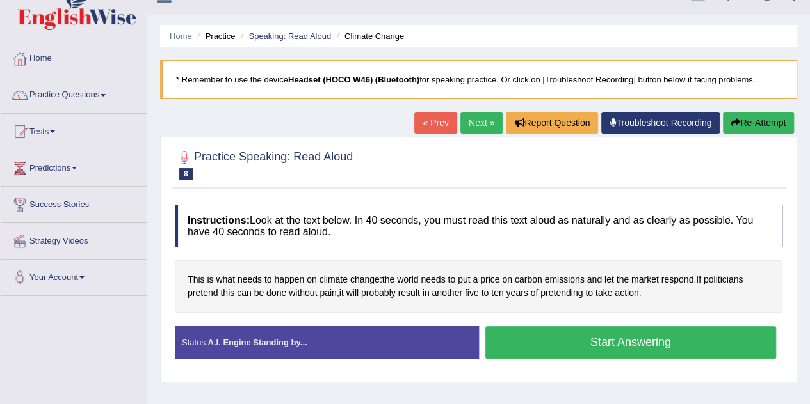
scroll to position [27, 0]
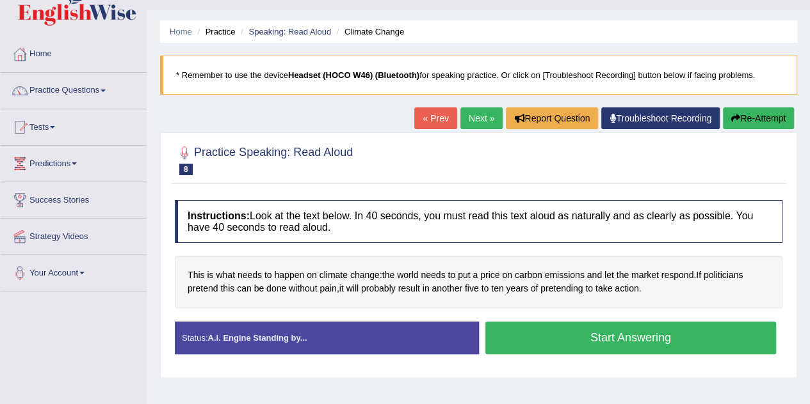
click at [557, 335] on button "Start Answering" at bounding box center [630, 338] width 291 height 33
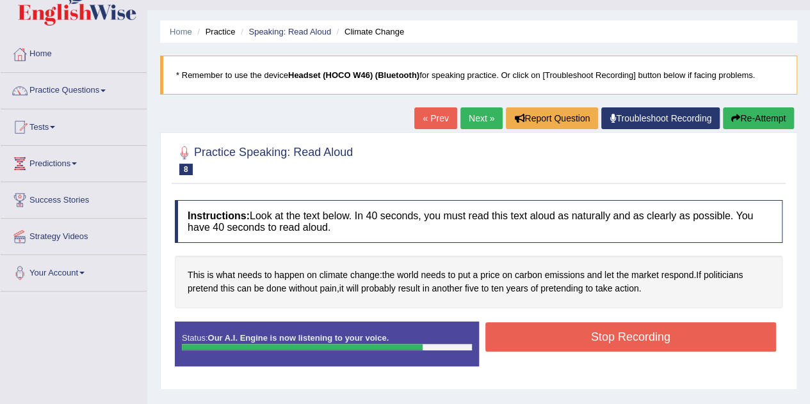
click at [557, 335] on button "Stop Recording" at bounding box center [630, 337] width 291 height 29
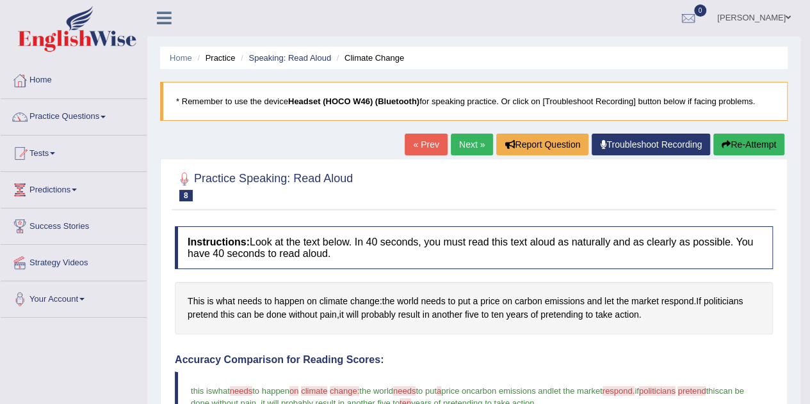
scroll to position [0, 0]
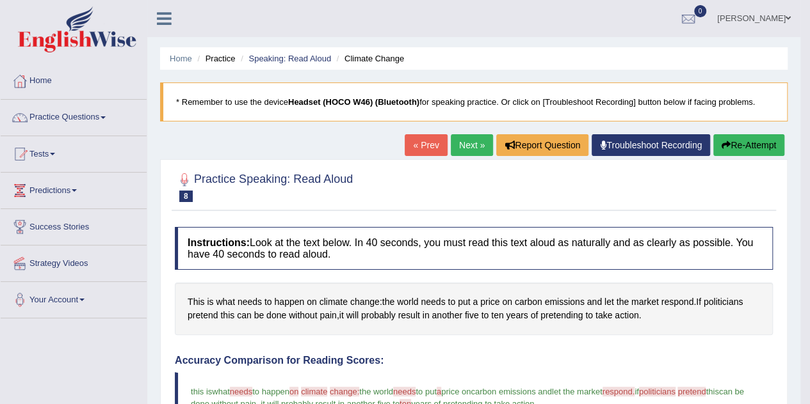
click at [459, 141] on link "Next »" at bounding box center [472, 145] width 42 height 22
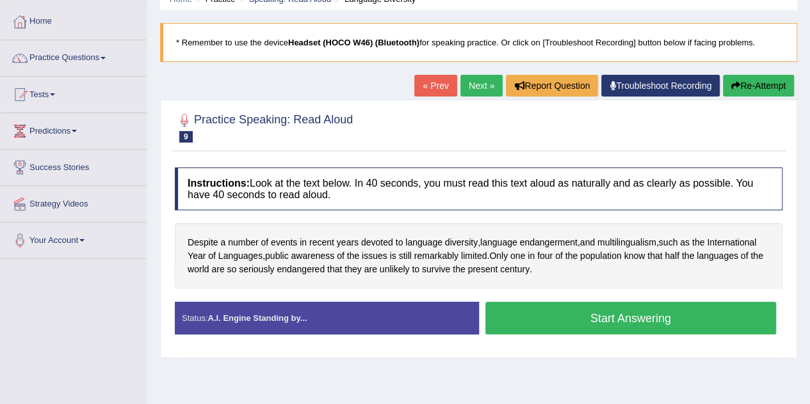
scroll to position [61, 0]
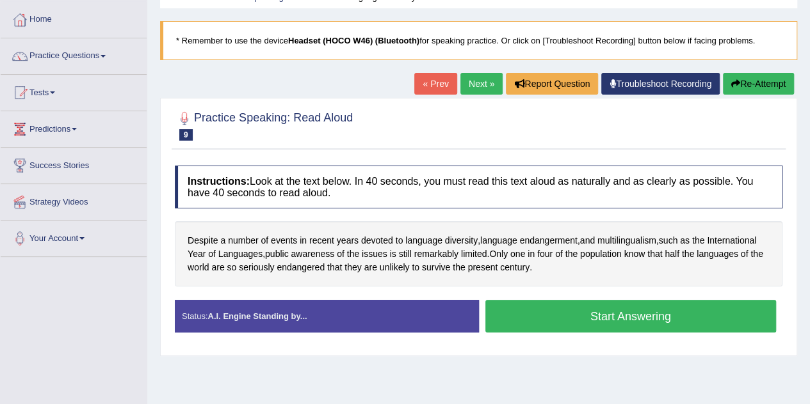
click at [641, 316] on button "Start Answering" at bounding box center [630, 316] width 291 height 33
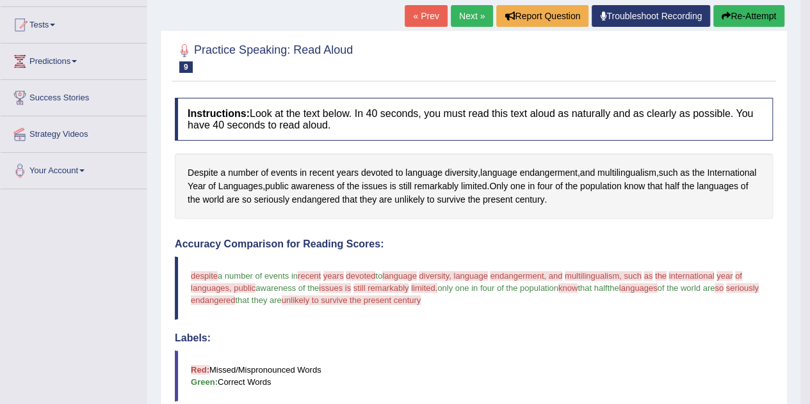
scroll to position [129, 0]
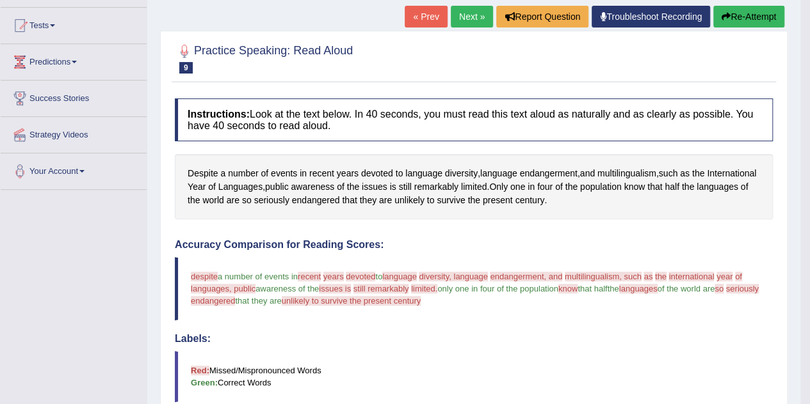
click at [460, 13] on link "Next »" at bounding box center [472, 17] width 42 height 22
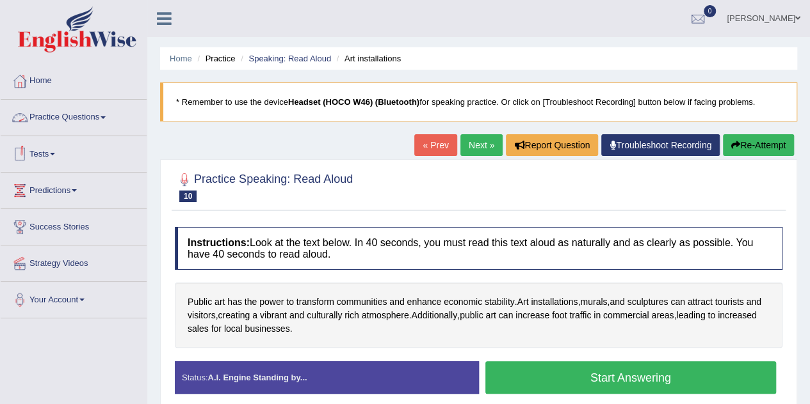
click at [106, 118] on span at bounding box center [102, 117] width 5 height 3
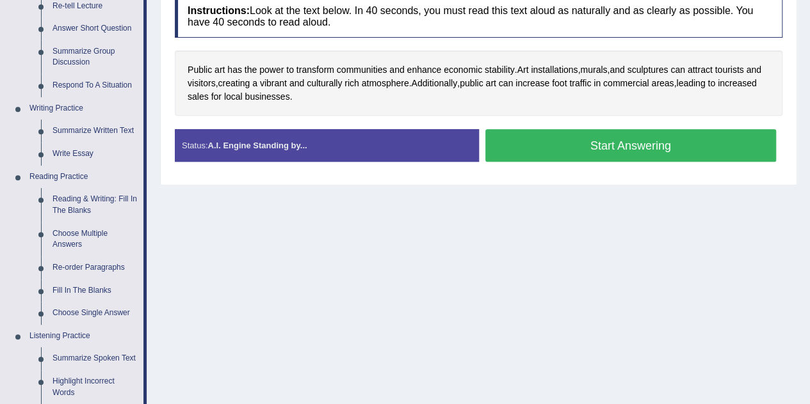
scroll to position [235, 0]
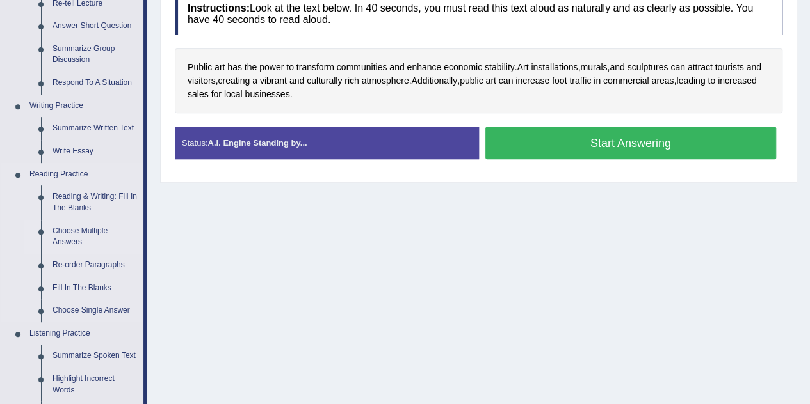
click at [92, 235] on link "Choose Multiple Answers" at bounding box center [95, 237] width 97 height 34
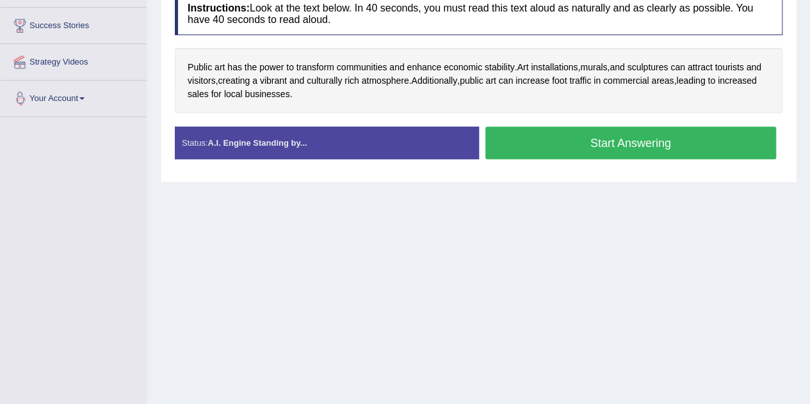
scroll to position [268, 0]
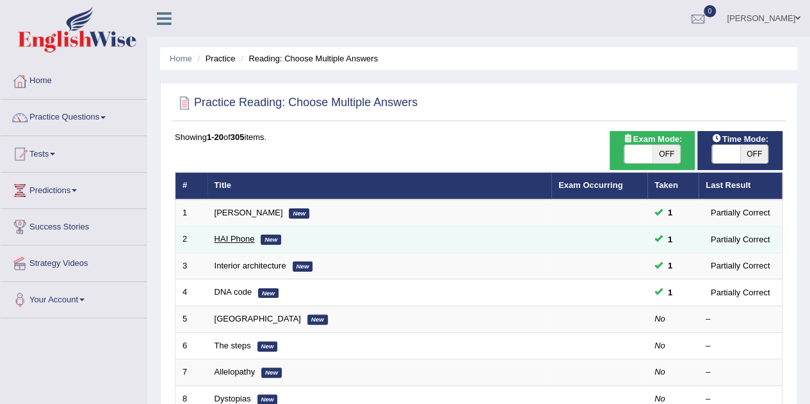
click at [242, 239] on link "HAI Phone" at bounding box center [234, 239] width 40 height 10
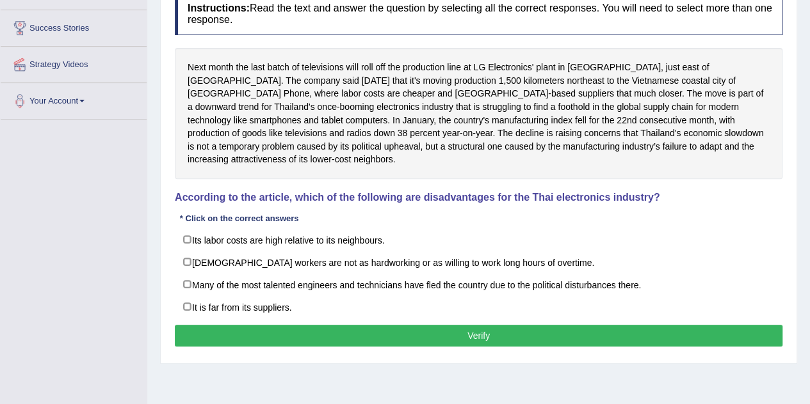
scroll to position [200, 0]
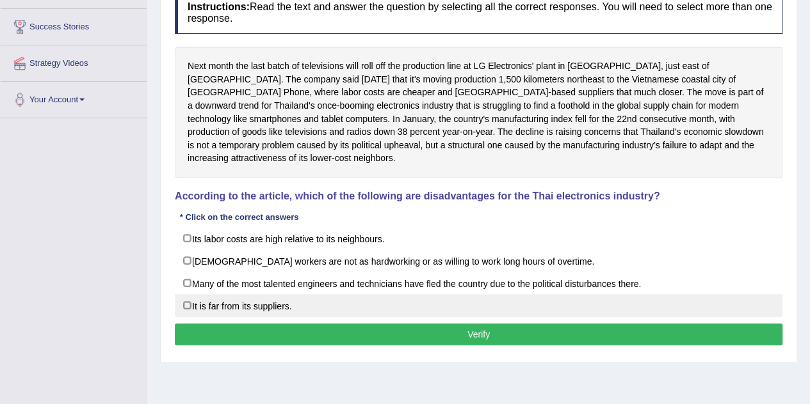
click at [187, 294] on label "It is far from its suppliers." at bounding box center [478, 305] width 607 height 23
checkbox input "true"
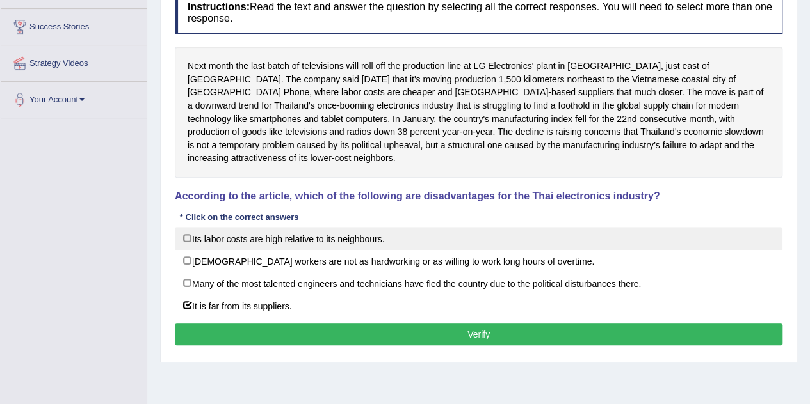
click at [188, 227] on label "Its labor costs are high relative to its neighbours." at bounding box center [478, 238] width 607 height 23
checkbox input "true"
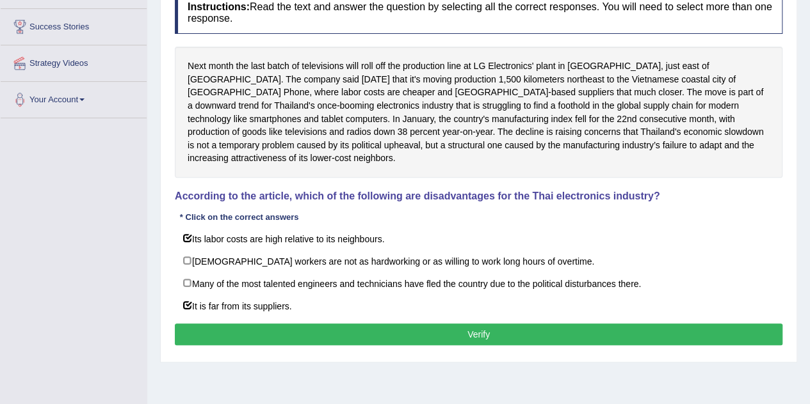
click at [273, 324] on button "Verify" at bounding box center [478, 335] width 607 height 22
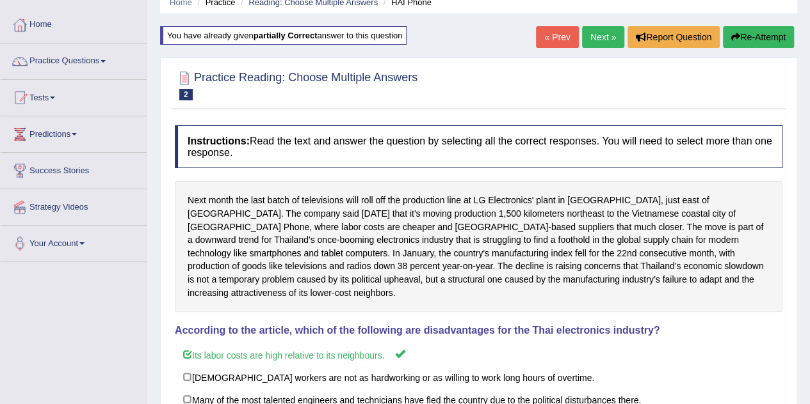
scroll to position [55, 0]
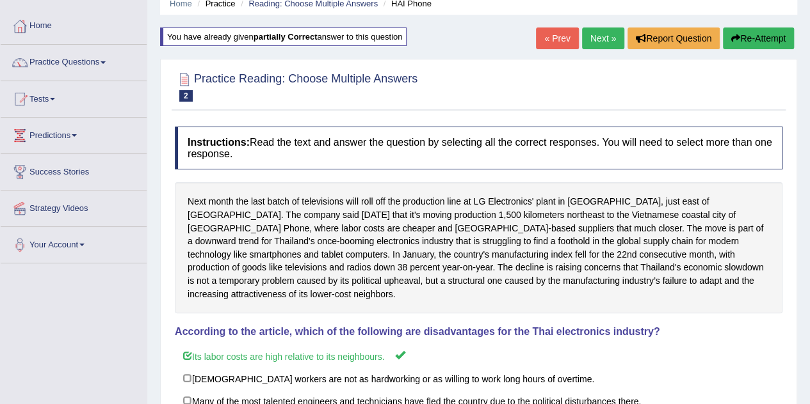
click at [598, 36] on link "Next »" at bounding box center [603, 39] width 42 height 22
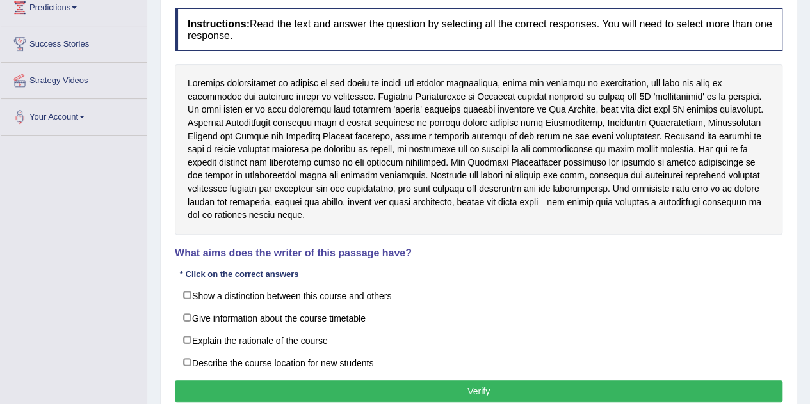
scroll to position [186, 0]
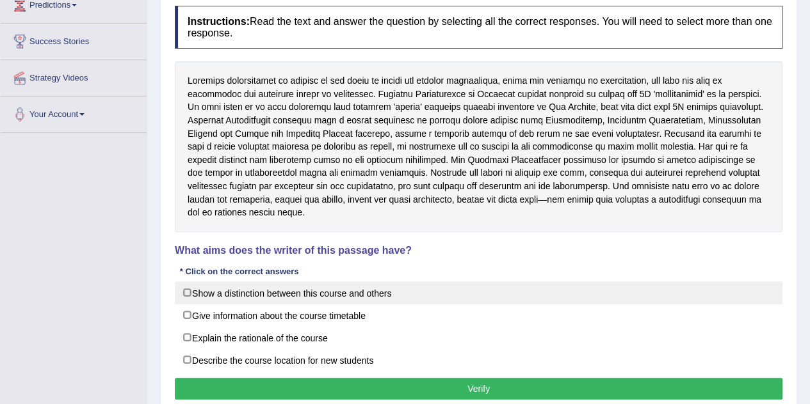
click at [187, 282] on label "Show a distinction between this course and others" at bounding box center [478, 293] width 607 height 23
checkbox input "true"
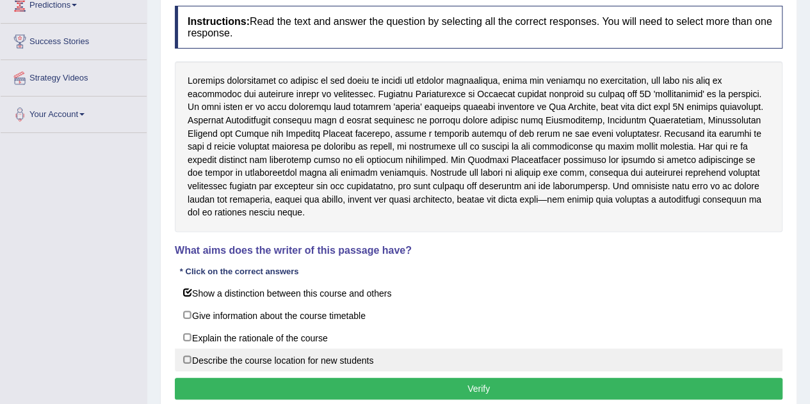
click at [190, 349] on label "Describe the course location for new students" at bounding box center [478, 360] width 607 height 23
checkbox input "true"
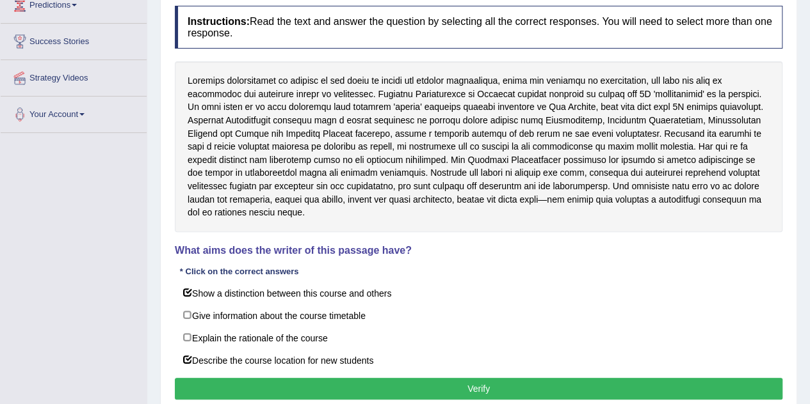
click at [272, 378] on button "Verify" at bounding box center [478, 389] width 607 height 22
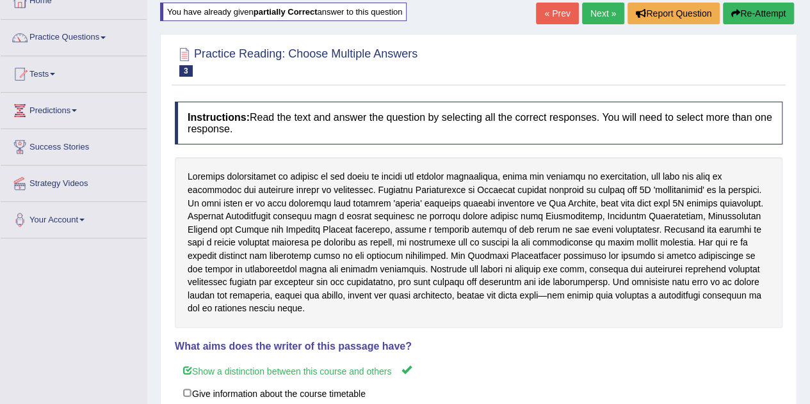
scroll to position [79, 0]
click at [603, 13] on link "Next »" at bounding box center [603, 14] width 42 height 22
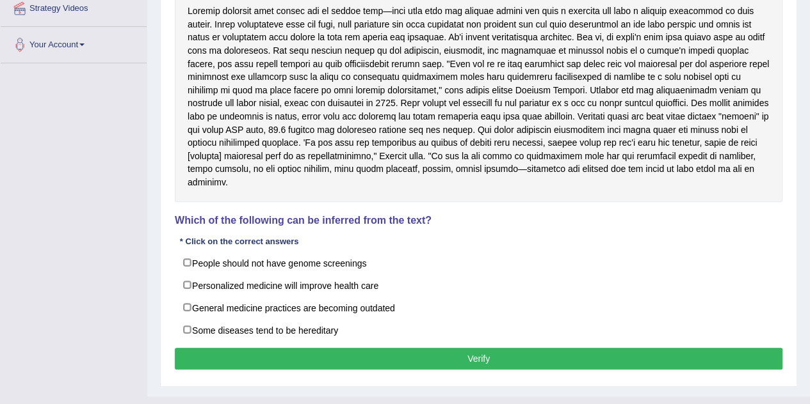
scroll to position [256, 0]
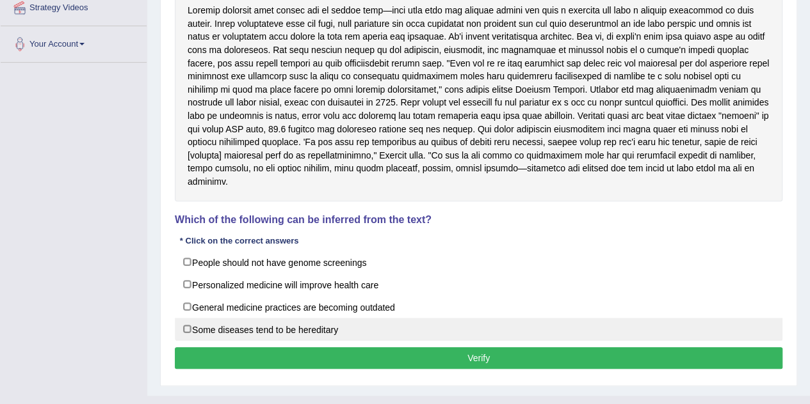
click at [348, 326] on label "Some diseases tend to be hereditary" at bounding box center [478, 329] width 607 height 23
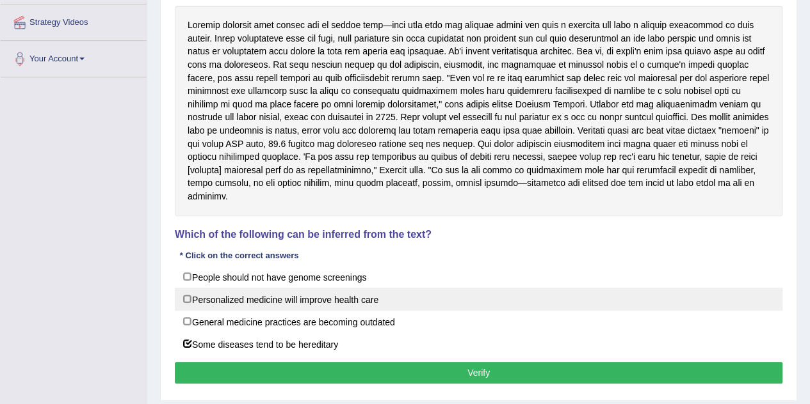
scroll to position [243, 0]
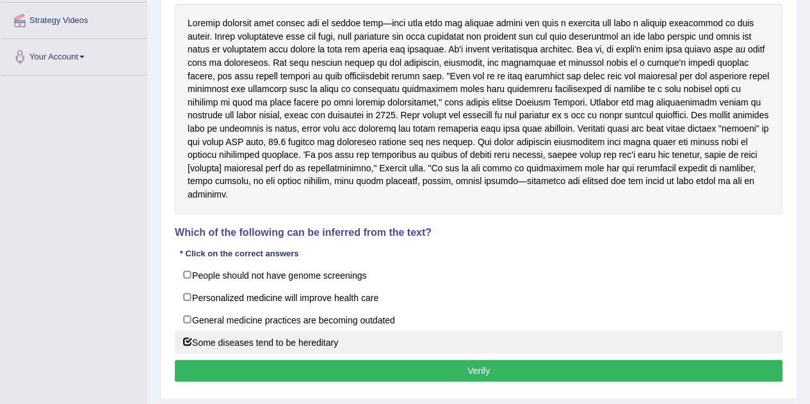
click at [189, 340] on label "Some diseases tend to be hereditary" at bounding box center [478, 342] width 607 height 23
checkbox input "false"
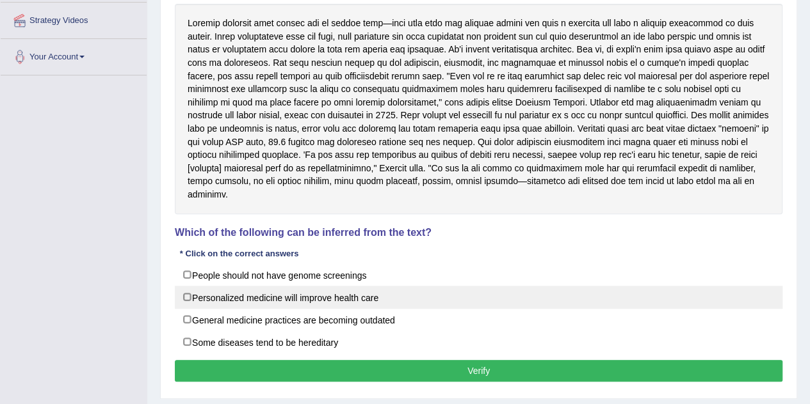
click at [186, 298] on label "Personalized medicine will improve health care" at bounding box center [478, 297] width 607 height 23
checkbox input "true"
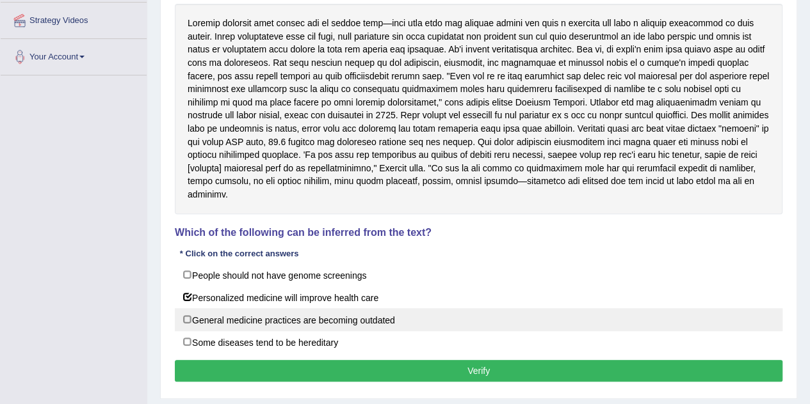
click at [186, 316] on label "General medicine practices are becoming outdated" at bounding box center [478, 319] width 607 height 23
checkbox input "true"
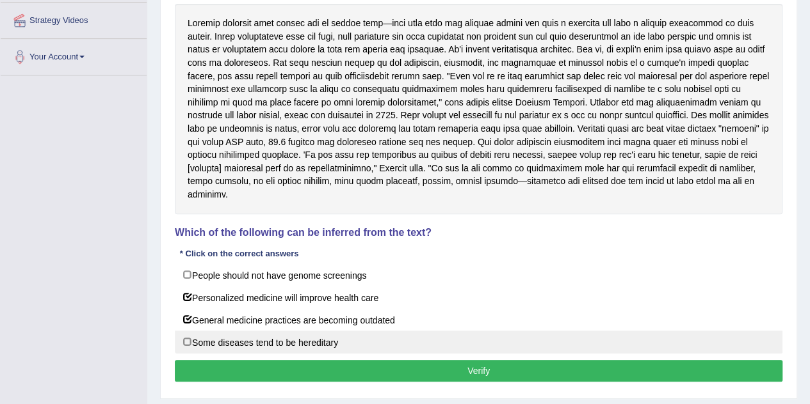
click at [186, 341] on label "Some diseases tend to be hereditary" at bounding box center [478, 342] width 607 height 23
checkbox input "true"
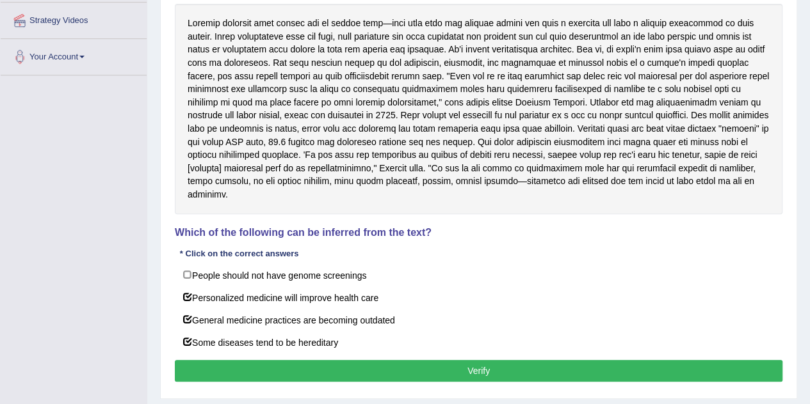
click at [273, 368] on button "Verify" at bounding box center [478, 371] width 607 height 22
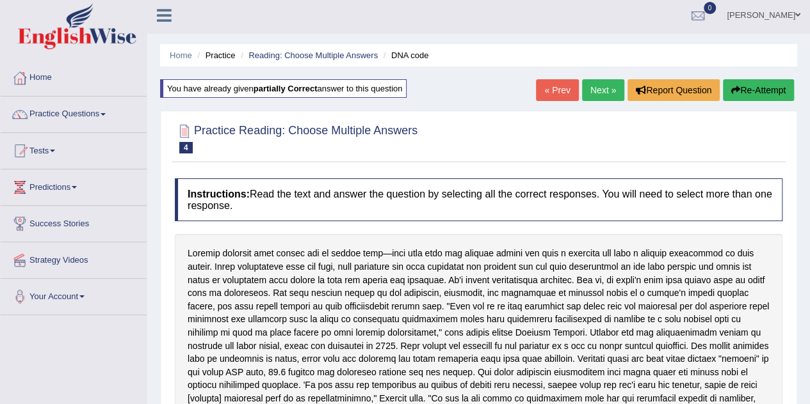
scroll to position [0, 0]
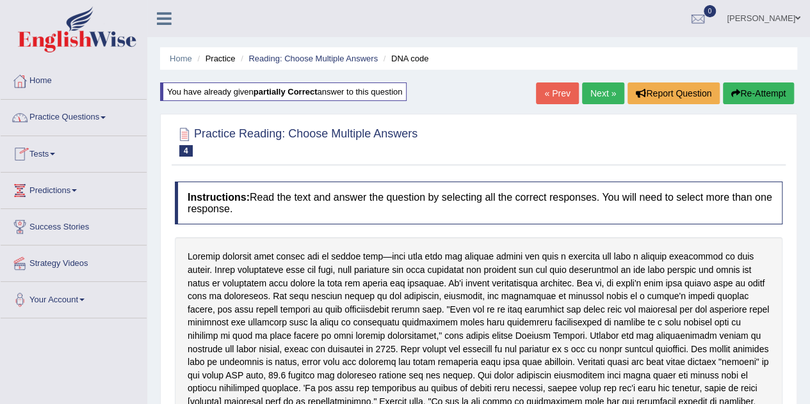
click at [104, 118] on link "Practice Questions" at bounding box center [74, 116] width 146 height 32
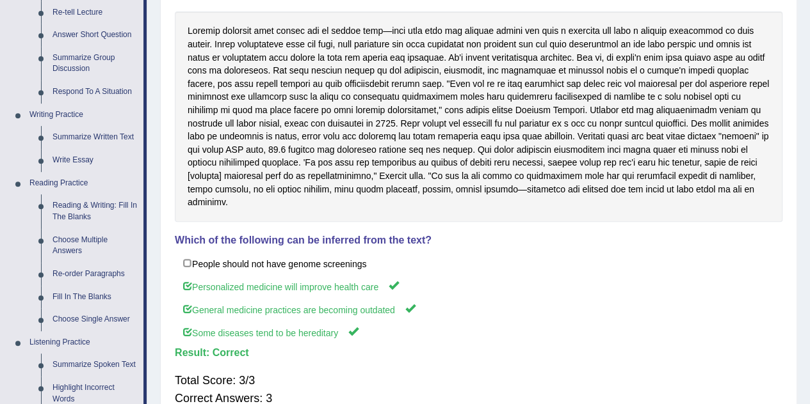
scroll to position [230, 0]
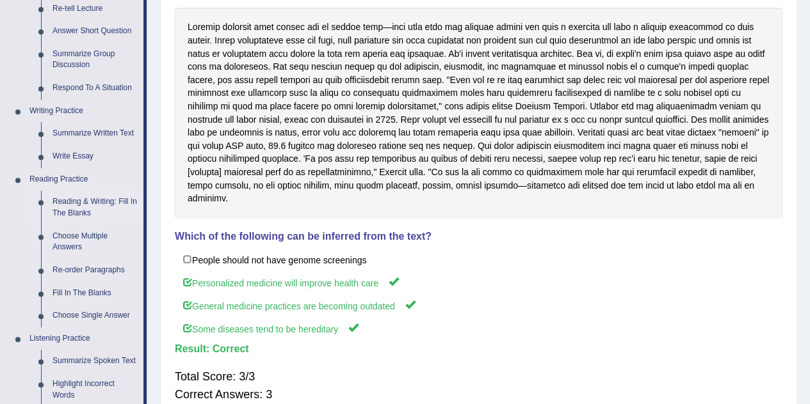
click at [88, 204] on link "Reading & Writing: Fill In The Blanks" at bounding box center [95, 208] width 97 height 34
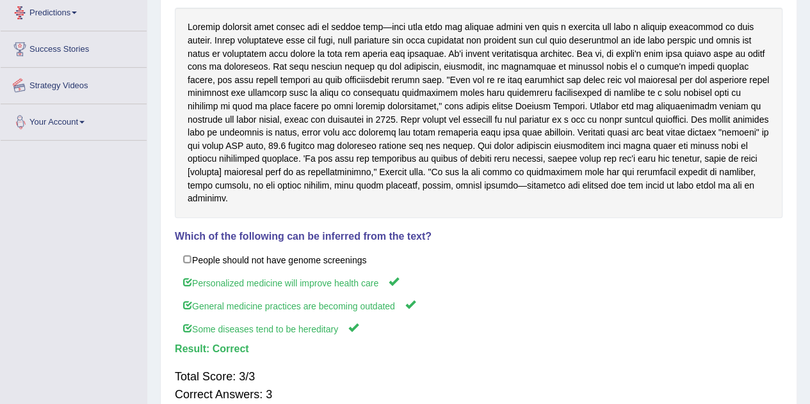
scroll to position [312, 0]
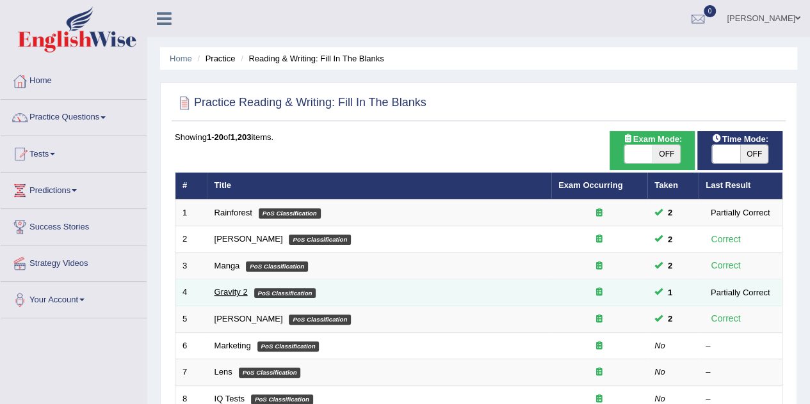
click at [230, 291] on link "Gravity 2" at bounding box center [230, 292] width 33 height 10
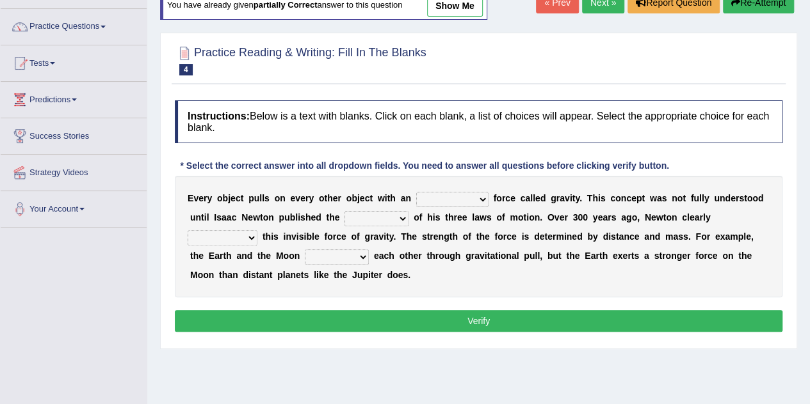
scroll to position [92, 0]
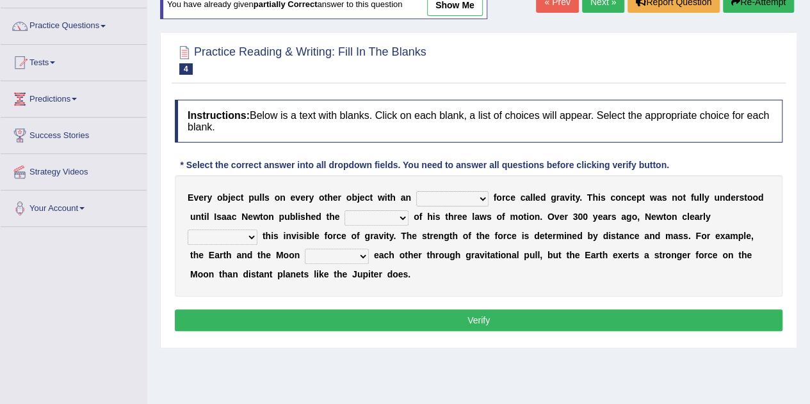
click at [472, 233] on b at bounding box center [473, 236] width 5 height 10
click at [479, 196] on select "invisible unknown unbelievable inconsistent" at bounding box center [452, 198] width 72 height 15
select select "unbelievable"
click at [416, 191] on select "invisible unknown unbelievable inconsistent" at bounding box center [452, 198] width 72 height 15
click at [406, 218] on select "concept theory method argument" at bounding box center [376, 218] width 64 height 15
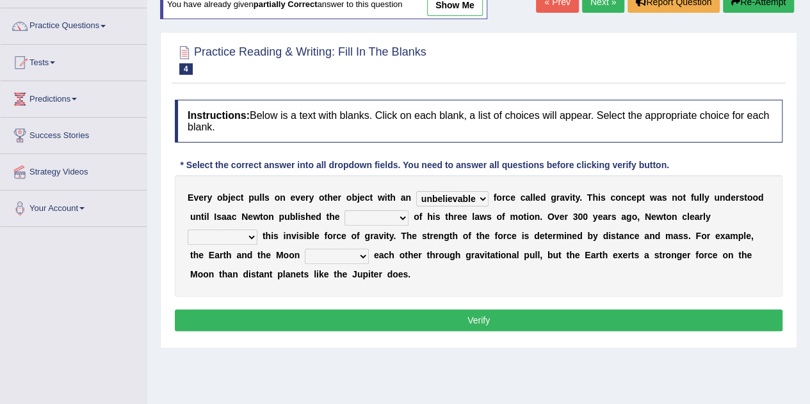
select select "concept"
click at [344, 211] on select "concept theory method argument" at bounding box center [376, 218] width 64 height 15
click at [251, 239] on select "explained undermined overturned realized" at bounding box center [223, 237] width 70 height 15
select select "explained"
click at [188, 230] on select "explained undermined overturned realized" at bounding box center [223, 237] width 70 height 15
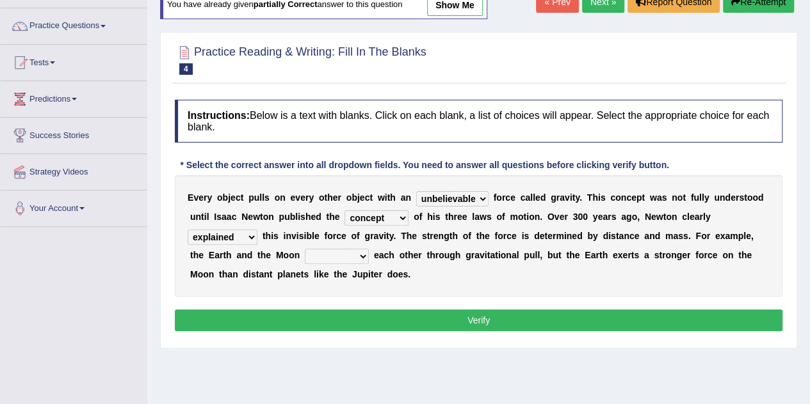
click at [365, 253] on select "affect spin evade span" at bounding box center [337, 256] width 64 height 15
select select "affect"
click at [305, 249] on select "affect spin evade span" at bounding box center [337, 256] width 64 height 15
click at [374, 325] on button "Verify" at bounding box center [478, 321] width 607 height 22
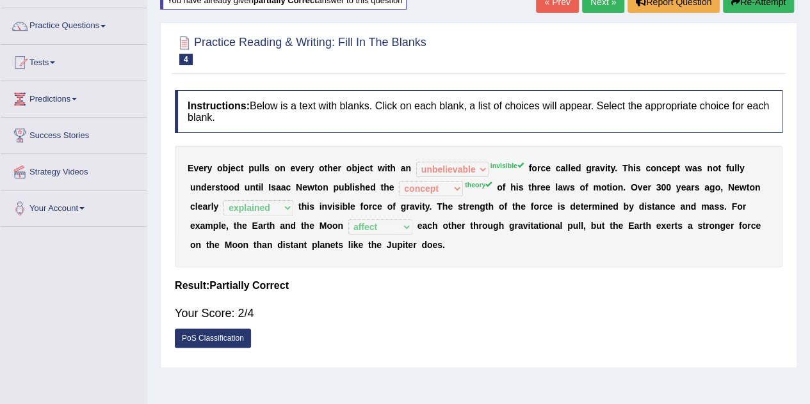
click at [597, 6] on link "Next »" at bounding box center [603, 2] width 42 height 22
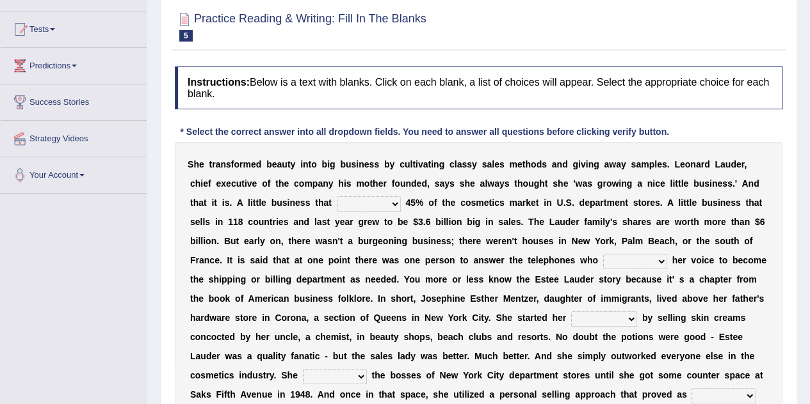
scroll to position [128, 0]
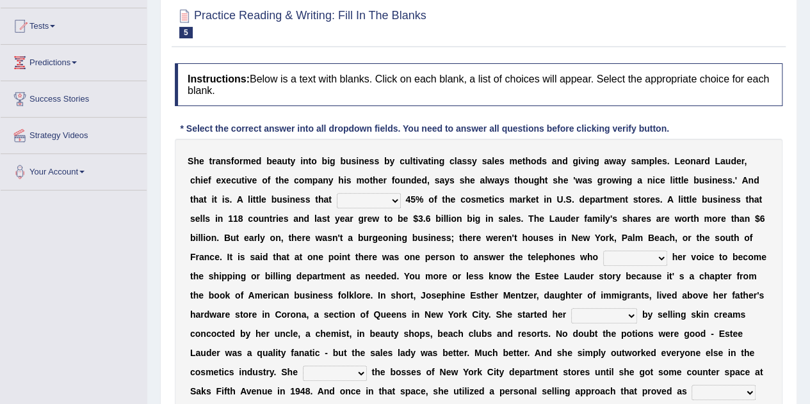
click at [393, 195] on select "has controls makes maintains" at bounding box center [369, 200] width 64 height 15
select select "controls"
click at [337, 193] on select "has controls makes maintains" at bounding box center [369, 200] width 64 height 15
click at [662, 253] on select "switched changed raised used" at bounding box center [635, 258] width 64 height 15
select select "changed"
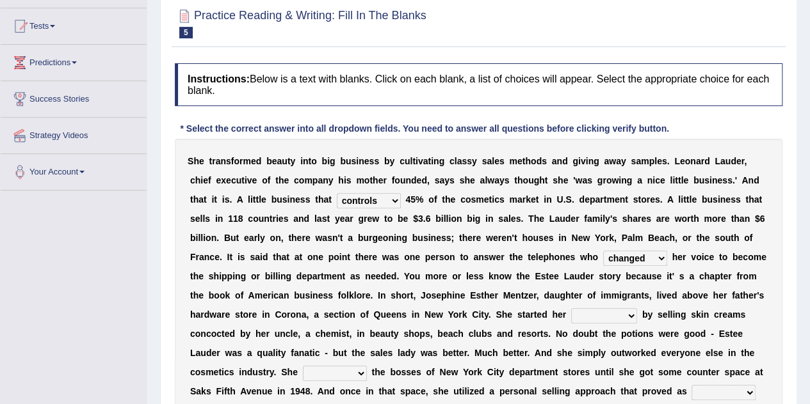
click at [603, 251] on select "switched changed raised used" at bounding box center [635, 258] width 64 height 15
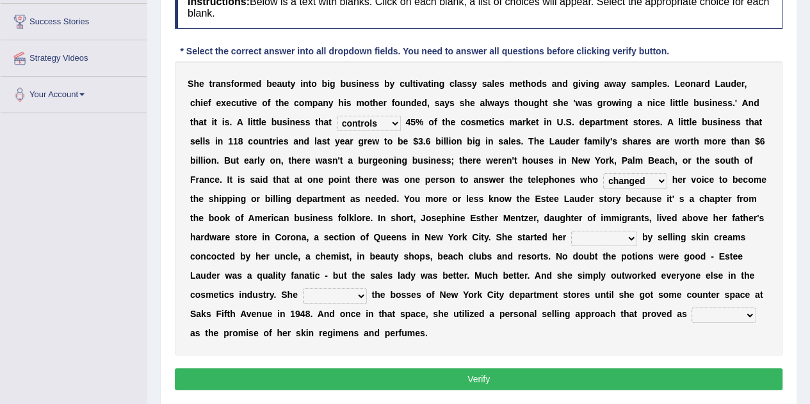
scroll to position [207, 0]
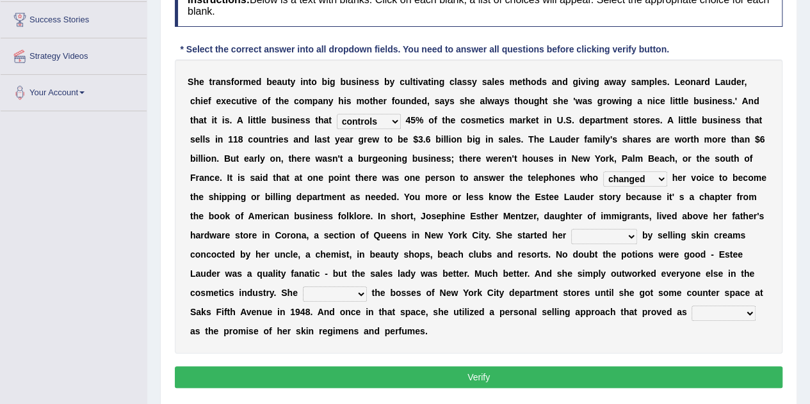
click at [628, 234] on select "job institute companion enterprise" at bounding box center [604, 236] width 66 height 15
click at [571, 229] on select "job institute companion enterprise" at bounding box center [604, 236] width 66 height 15
click at [630, 234] on select "job institute companion enterprise" at bounding box center [604, 236] width 66 height 15
click at [571, 229] on select "job institute companion enterprise" at bounding box center [604, 236] width 66 height 15
click at [629, 236] on select "job institute companion enterprise" at bounding box center [604, 236] width 66 height 15
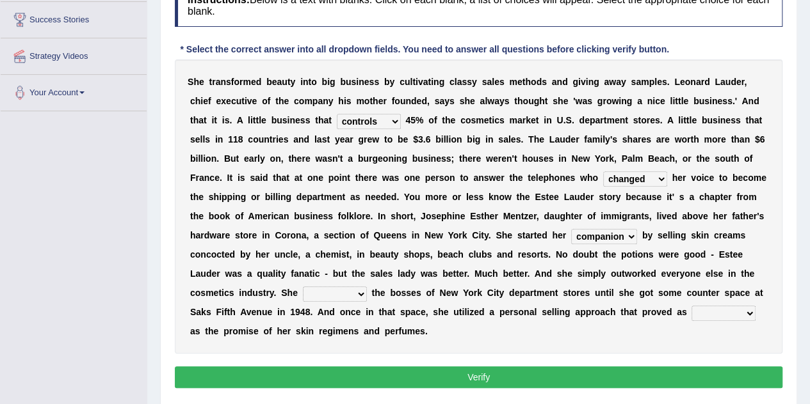
select select "enterprise"
click at [571, 229] on select "job institute companion enterprise" at bounding box center [604, 236] width 66 height 15
click at [360, 289] on select "stated bridged stalked heaved" at bounding box center [335, 294] width 64 height 15
select select "heaved"
click at [303, 287] on select "stated bridged stalked heaved" at bounding box center [335, 294] width 64 height 15
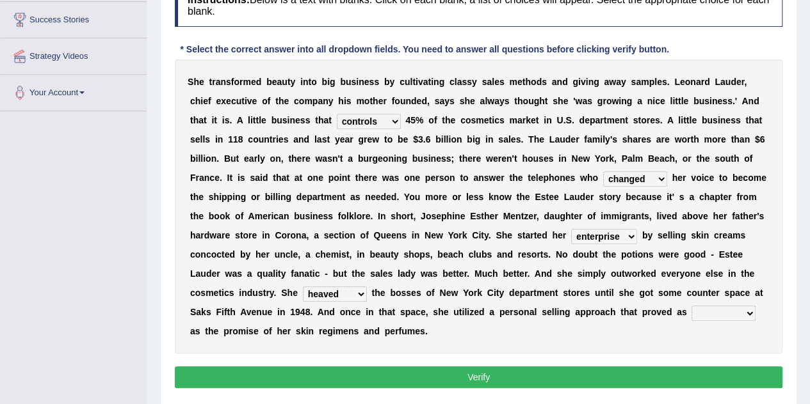
click at [746, 308] on select "potent ruthless potential expensive" at bounding box center [723, 313] width 64 height 15
select select "expensive"
click at [691, 306] on select "potent ruthless potential expensive" at bounding box center [723, 313] width 64 height 15
click at [645, 378] on button "Verify" at bounding box center [478, 378] width 607 height 22
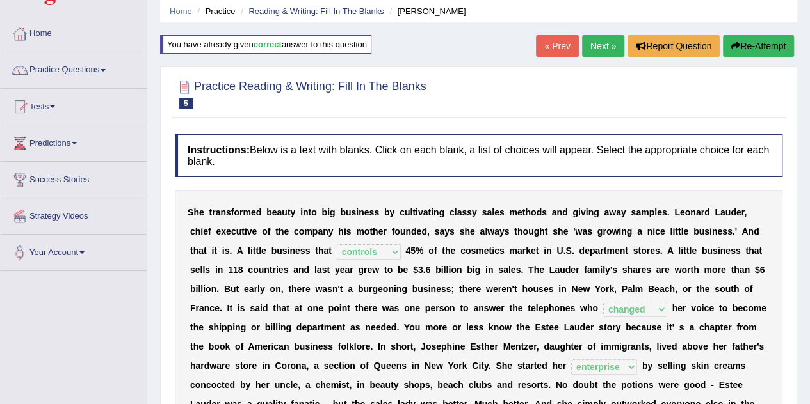
scroll to position [0, 0]
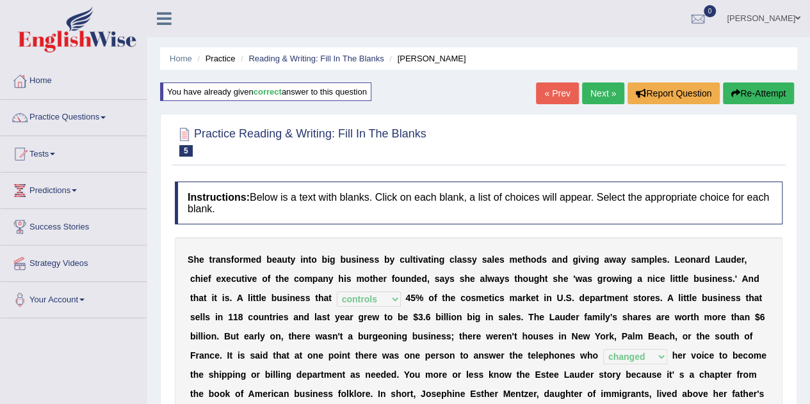
click at [605, 90] on link "Next »" at bounding box center [603, 94] width 42 height 22
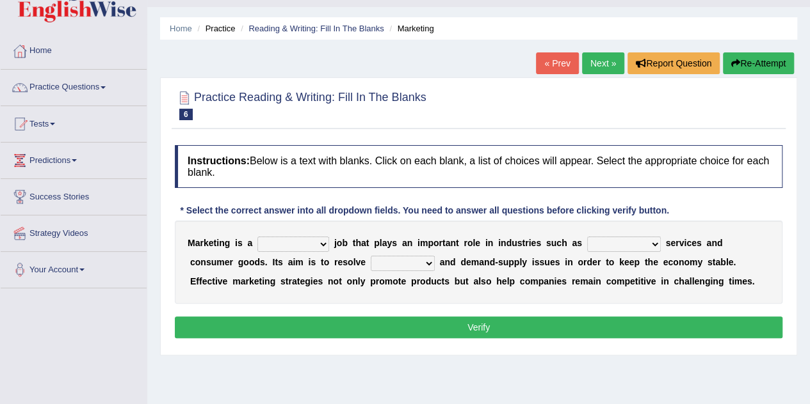
scroll to position [31, 0]
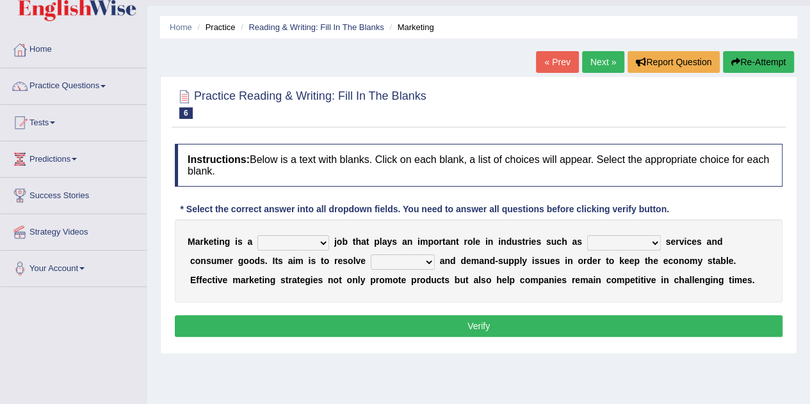
click at [321, 243] on select "professional flexible parochial descriptive" at bounding box center [293, 243] width 72 height 15
select select "professional"
click at [257, 236] on select "professional flexible parochial descriptive" at bounding box center [293, 243] width 72 height 15
click at [322, 241] on select "professional flexible parochial descriptive" at bounding box center [293, 243] width 72 height 15
click at [325, 240] on select "professional flexible parochial descriptive" at bounding box center [293, 243] width 72 height 15
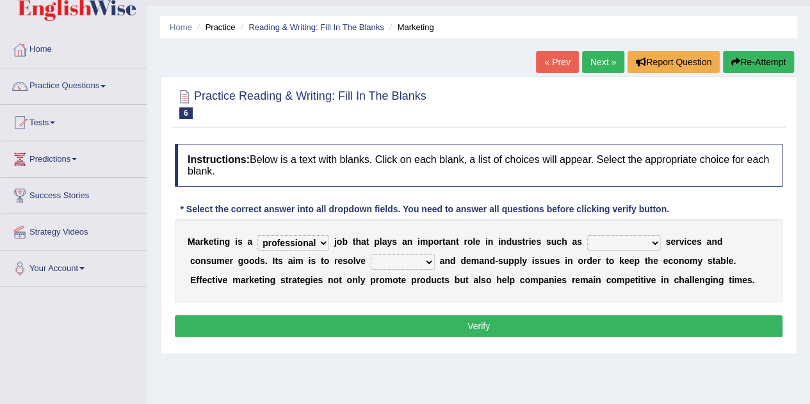
click at [653, 239] on select "civil financial conventional foremost" at bounding box center [624, 243] width 74 height 15
select select "financial"
click at [587, 236] on select "civil financial conventional foremost" at bounding box center [624, 243] width 74 height 15
click at [383, 260] on select "imbalance excess symmetry budget" at bounding box center [403, 262] width 64 height 15
select select "budget"
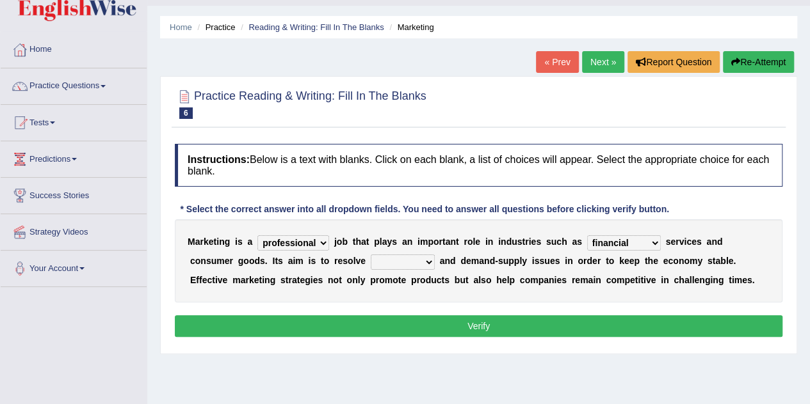
click at [371, 255] on select "imbalance excess symmetry budget" at bounding box center [403, 262] width 64 height 15
click at [408, 317] on button "Verify" at bounding box center [478, 327] width 607 height 22
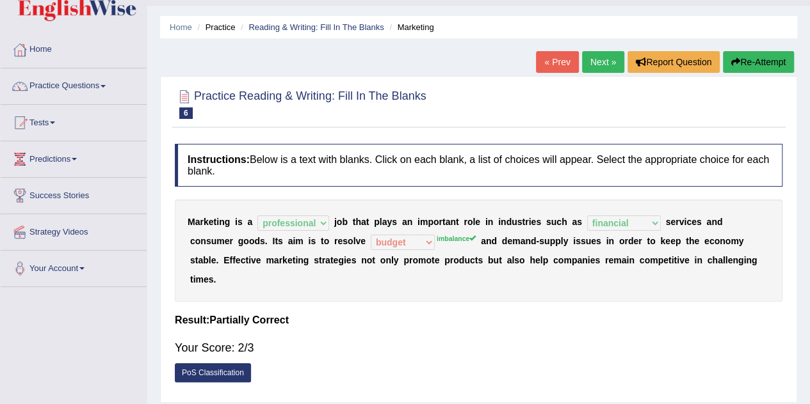
click at [593, 60] on link "Next »" at bounding box center [603, 62] width 42 height 22
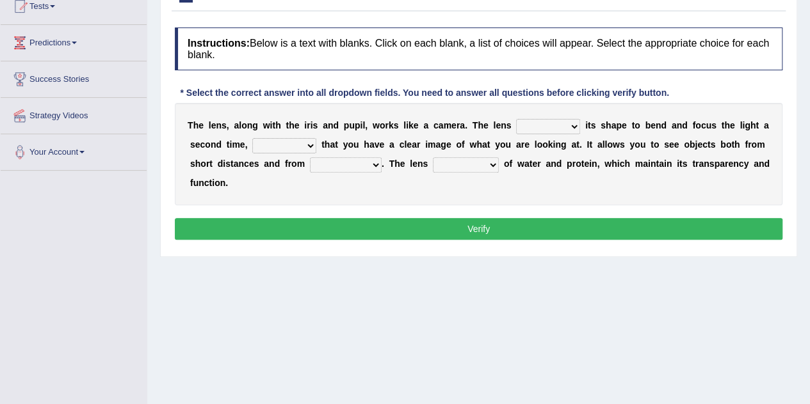
scroll to position [148, 0]
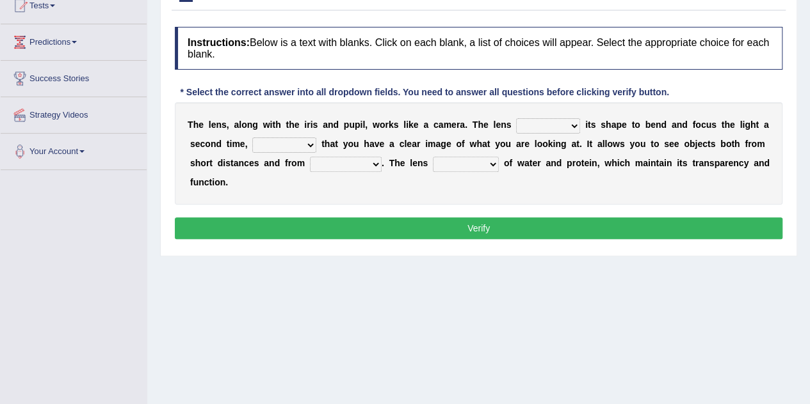
click at [573, 124] on select "adjusts shows selects presents" at bounding box center [548, 125] width 64 height 15
select select "adjusts"
click at [516, 118] on select "adjusts shows selects presents" at bounding box center [548, 125] width 64 height 15
click at [305, 141] on select "ensures to ensure ensure ensured" at bounding box center [284, 145] width 64 height 15
select select "to ensure"
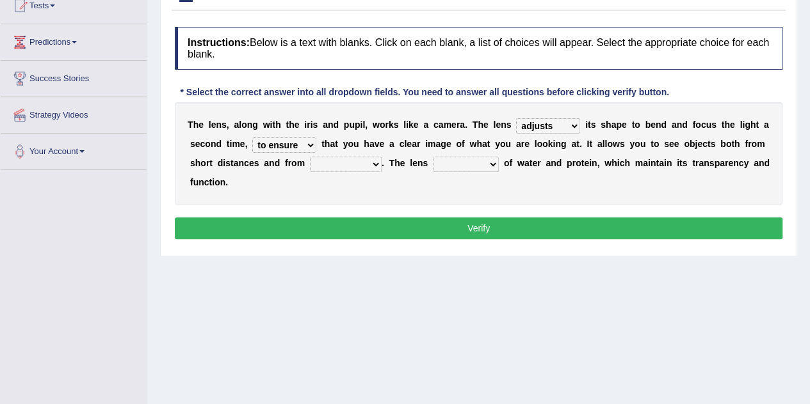
click at [252, 138] on select "ensures to ensure ensure ensured" at bounding box center [284, 145] width 64 height 15
click at [372, 163] on select "far away in between further apart all along" at bounding box center [346, 164] width 72 height 15
select select "in between"
click at [310, 157] on select "far away in between further apart all along" at bounding box center [346, 164] width 72 height 15
click at [488, 164] on select "constitutes comprises composes consists" at bounding box center [466, 164] width 66 height 15
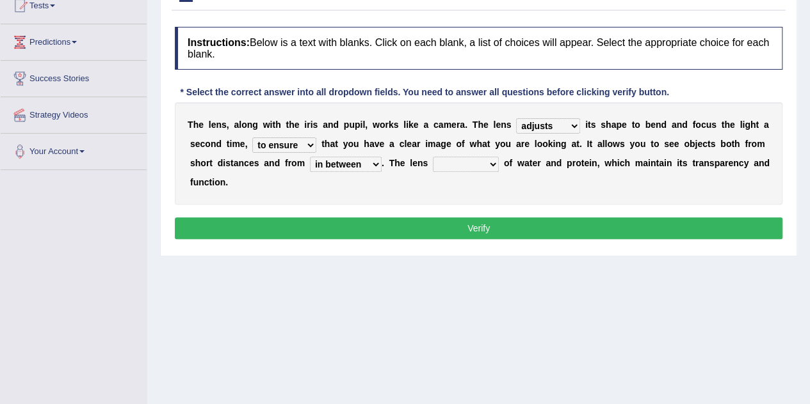
select select "composes"
click at [433, 157] on select "constitutes comprises composes consists" at bounding box center [466, 164] width 66 height 15
click at [484, 226] on button "Verify" at bounding box center [478, 229] width 607 height 22
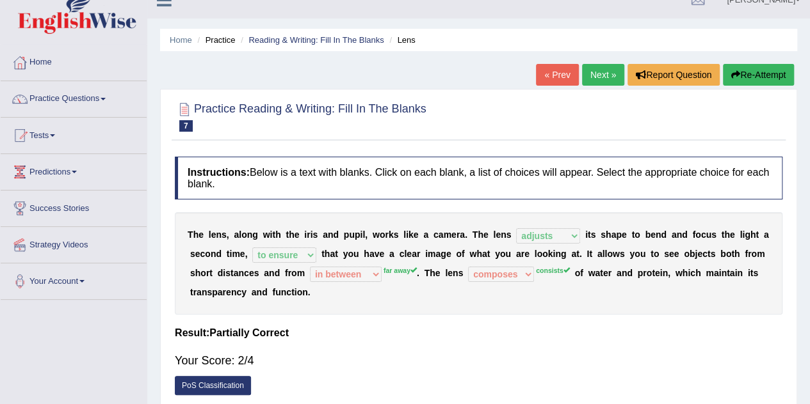
scroll to position [17, 0]
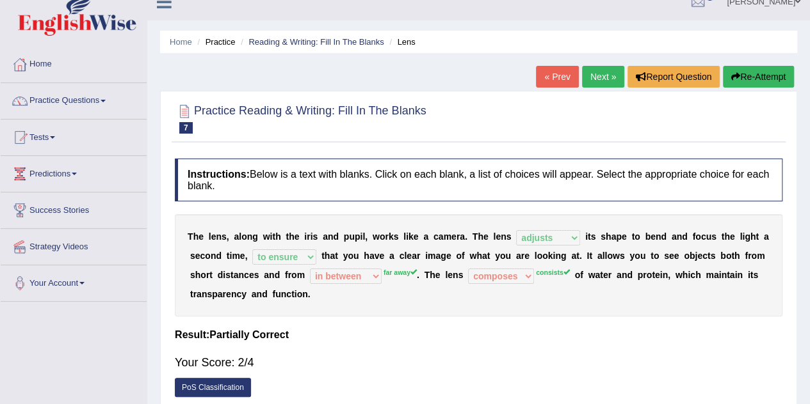
click at [590, 68] on link "Next »" at bounding box center [603, 77] width 42 height 22
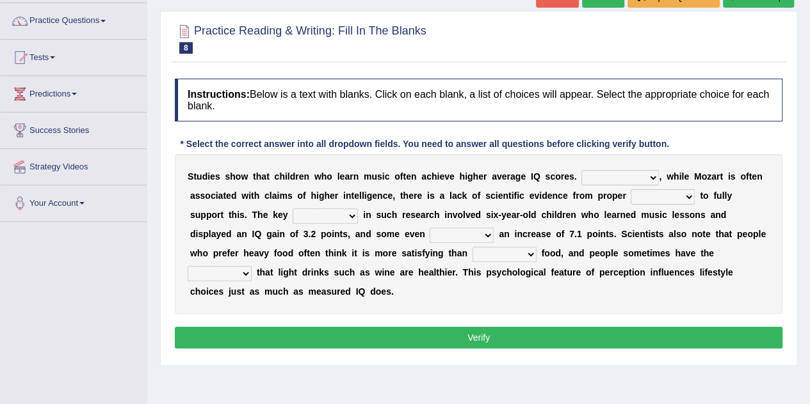
scroll to position [106, 0]
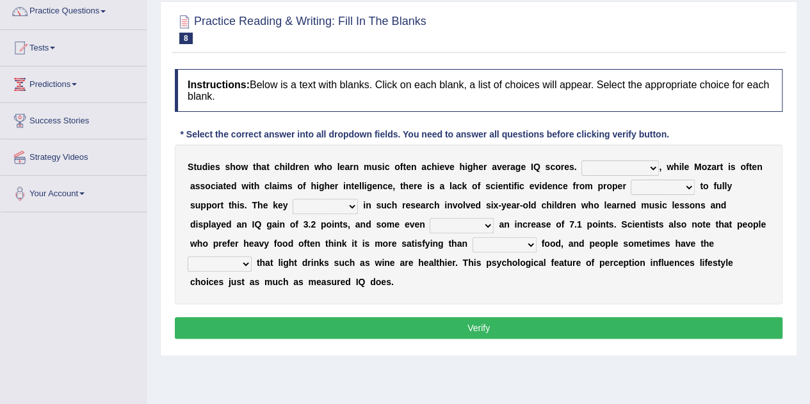
click at [652, 164] on select "However Therefore Consequently While" at bounding box center [619, 168] width 77 height 15
click at [581, 161] on select "However Therefore Consequently While" at bounding box center [619, 168] width 77 height 15
click at [650, 166] on select "However Therefore Consequently While" at bounding box center [619, 168] width 77 height 15
select select "Therefore"
click at [581, 161] on select "However Therefore Consequently While" at bounding box center [619, 168] width 77 height 15
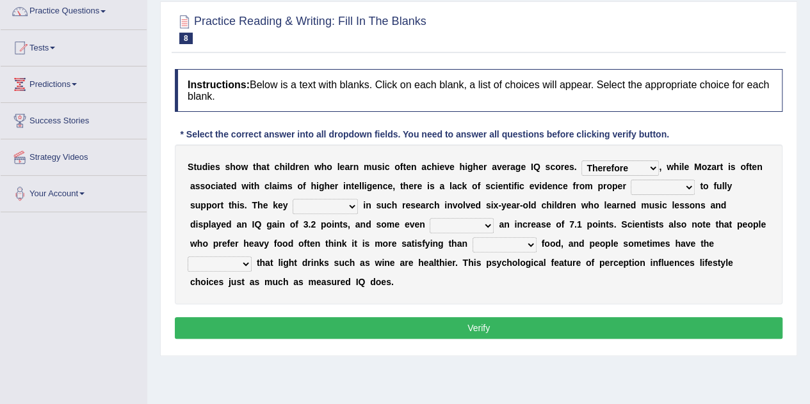
click at [581, 205] on b "w" at bounding box center [584, 205] width 7 height 10
click at [687, 186] on select "test tests testing tested" at bounding box center [662, 187] width 64 height 15
select select "testing"
click at [630, 180] on select "test tests testing tested" at bounding box center [662, 187] width 64 height 15
click at [311, 208] on select "process goal implication odd" at bounding box center [324, 206] width 65 height 15
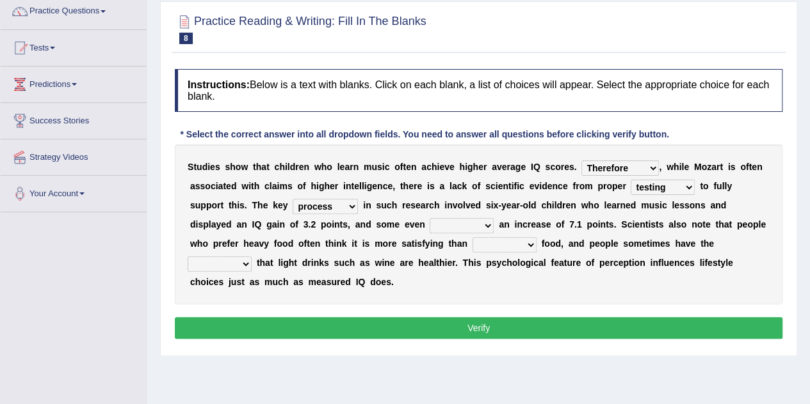
click at [292, 199] on select "process goal implication odd" at bounding box center [324, 206] width 65 height 15
click at [312, 203] on select "process goal implication odd" at bounding box center [324, 206] width 65 height 15
select select "implication"
click at [292, 199] on select "process goal implication odd" at bounding box center [324, 206] width 65 height 15
click at [429, 223] on select "exhibited taught learned threatened" at bounding box center [461, 225] width 64 height 15
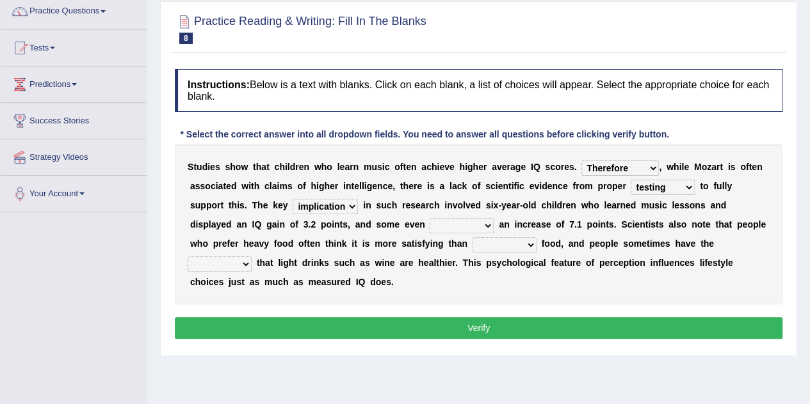
select select "threatened"
click at [429, 218] on select "exhibited taught learned threatened" at bounding box center [461, 225] width 64 height 15
click at [475, 241] on select "choosy lighter cushiony spooky" at bounding box center [504, 244] width 64 height 15
click at [472, 237] on select "choosy lighter cushiony spooky" at bounding box center [504, 244] width 64 height 15
click at [475, 244] on select "choosy lighter cushiony spooky" at bounding box center [504, 244] width 64 height 15
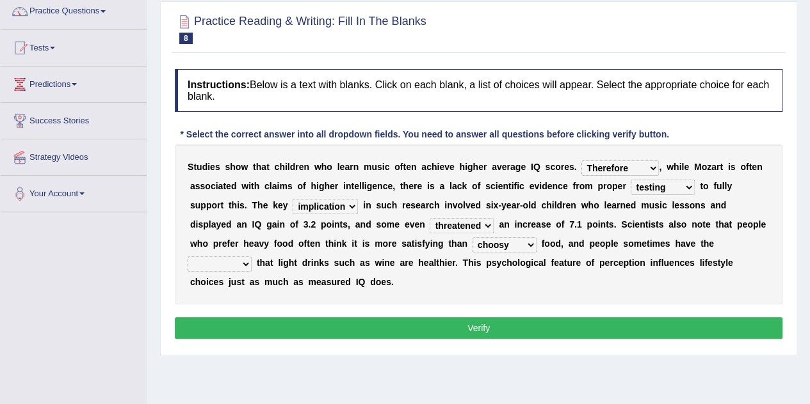
select select "lighter"
click at [472, 237] on select "choosy lighter cushiony spooky" at bounding box center [504, 244] width 64 height 15
click at [252, 257] on select "illusion sight anecdote intention" at bounding box center [220, 264] width 64 height 15
select select "anecdote"
click at [252, 257] on select "illusion sight anecdote intention" at bounding box center [220, 264] width 64 height 15
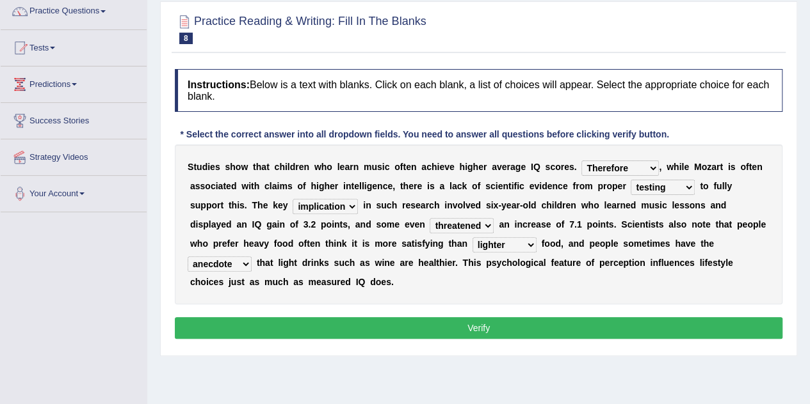
click at [673, 321] on button "Verify" at bounding box center [478, 328] width 607 height 22
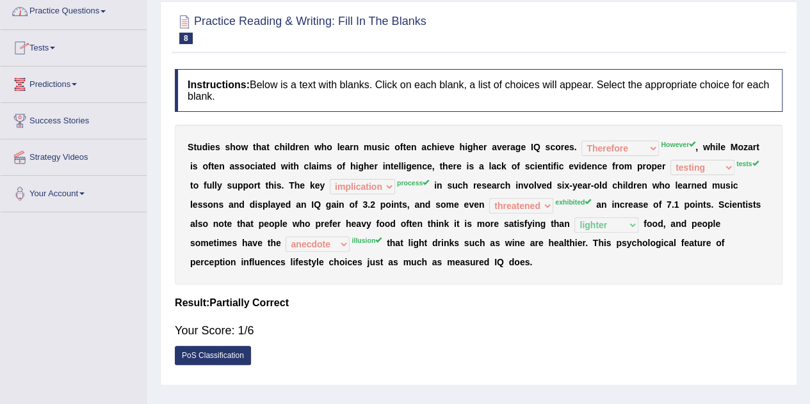
click at [106, 15] on link "Practice Questions" at bounding box center [74, 10] width 146 height 32
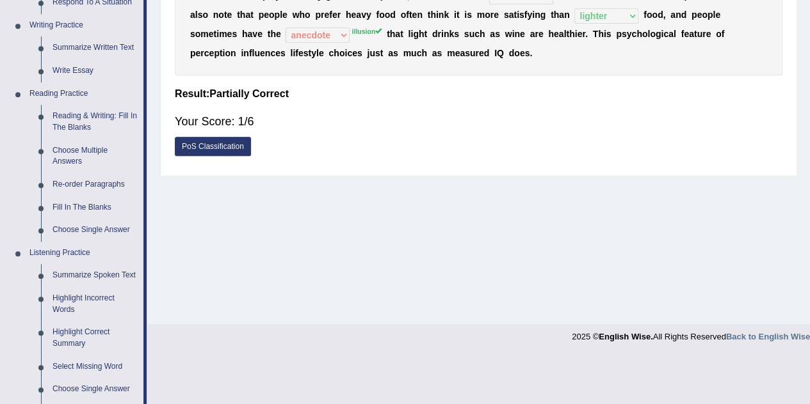
scroll to position [316, 0]
click at [90, 230] on link "Choose Single Answer" at bounding box center [95, 229] width 97 height 23
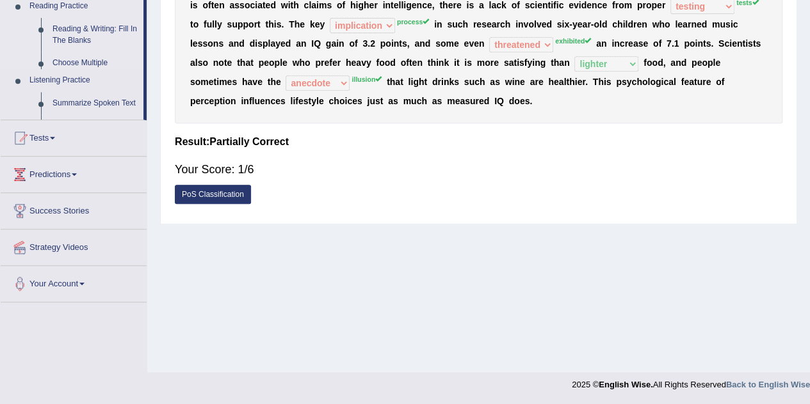
scroll to position [268, 0]
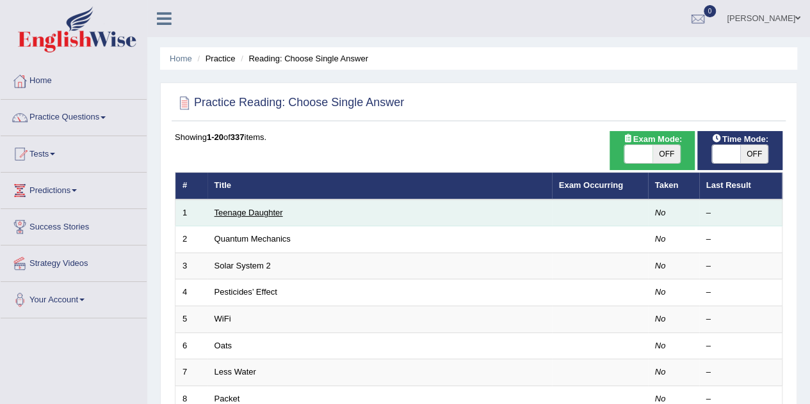
click at [271, 212] on link "Teenage Daughter" at bounding box center [248, 213] width 68 height 10
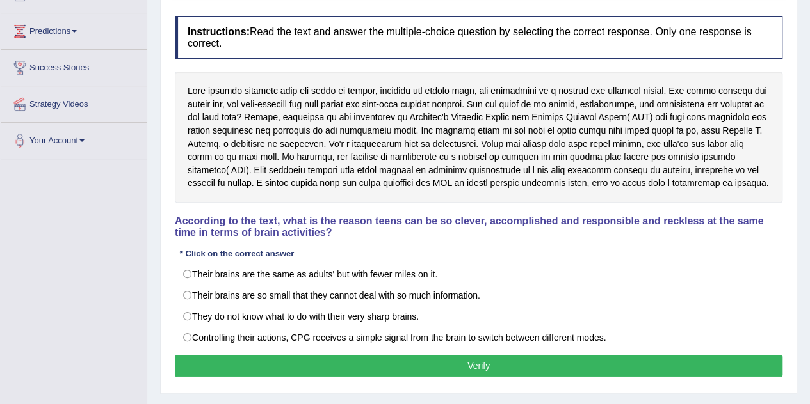
scroll to position [161, 0]
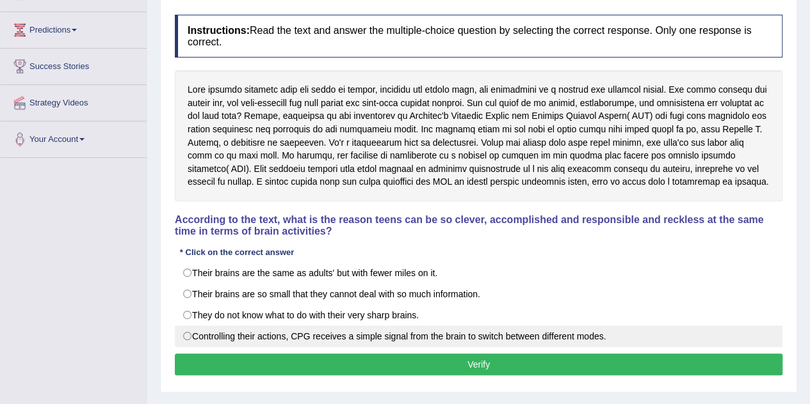
click at [188, 330] on label "Controlling their actions, CPG receives a simple signal from the brain to switc…" at bounding box center [478, 337] width 607 height 22
radio input "true"
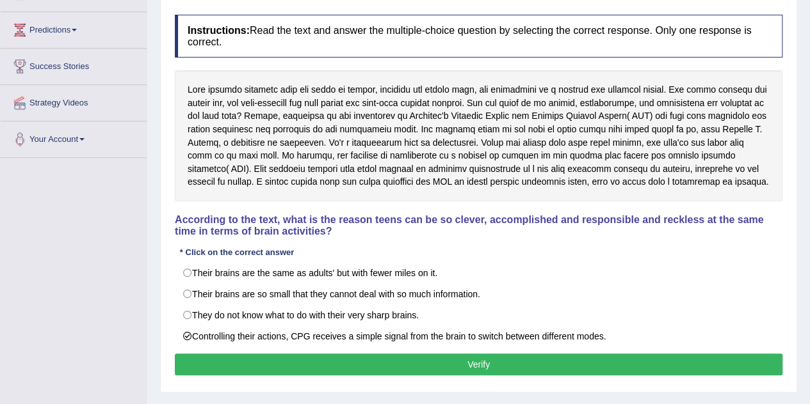
click at [347, 354] on button "Verify" at bounding box center [478, 365] width 607 height 22
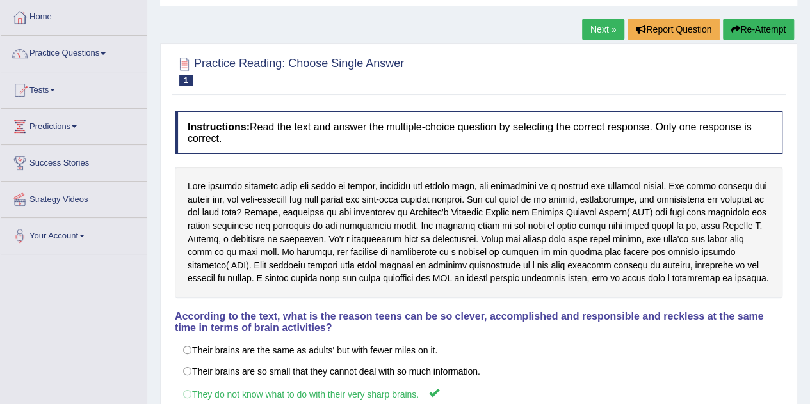
scroll to position [35, 0]
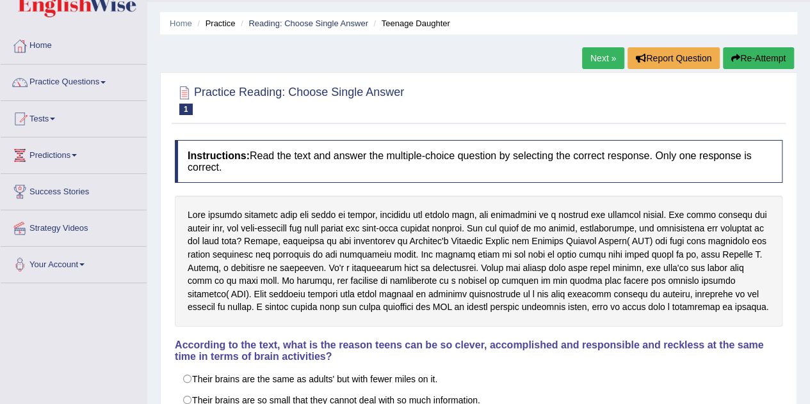
click at [605, 57] on link "Next »" at bounding box center [603, 58] width 42 height 22
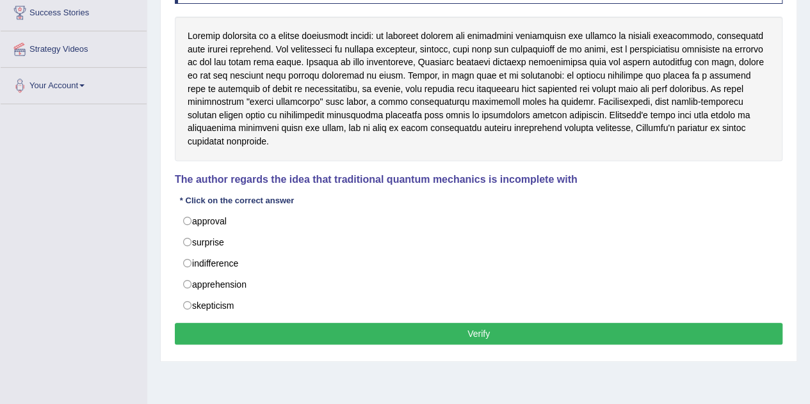
scroll to position [218, 0]
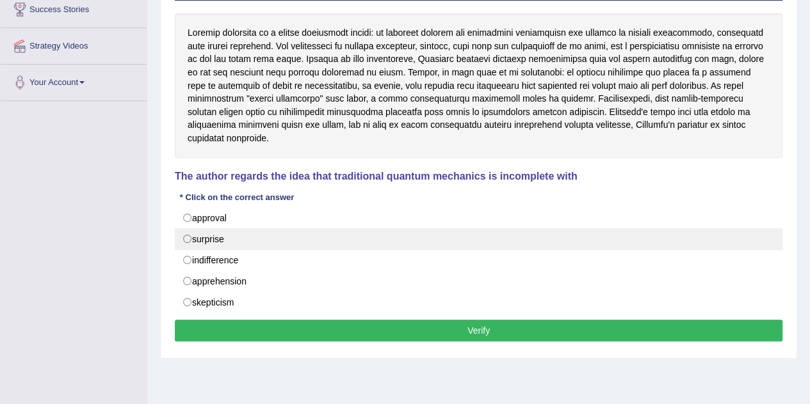
click at [188, 228] on label "surprise" at bounding box center [478, 239] width 607 height 22
radio input "true"
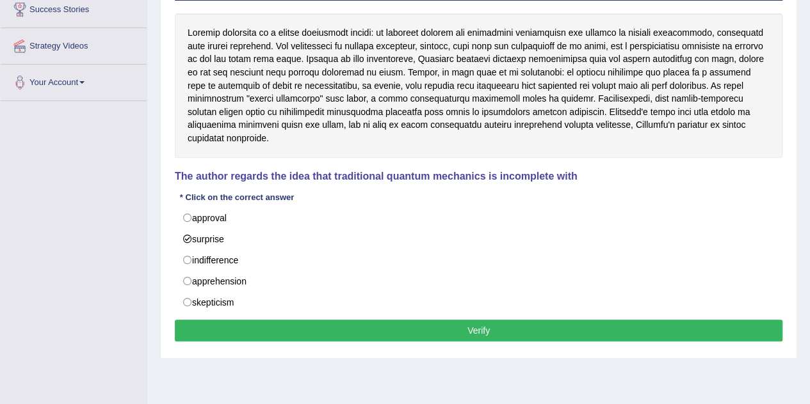
click at [276, 320] on button "Verify" at bounding box center [478, 331] width 607 height 22
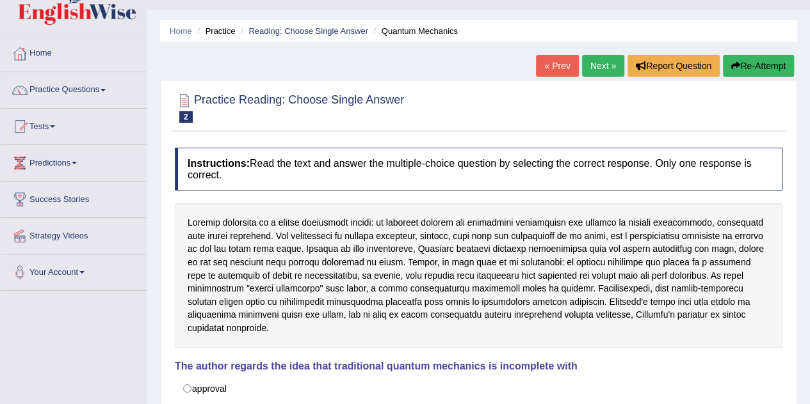
scroll to position [23, 0]
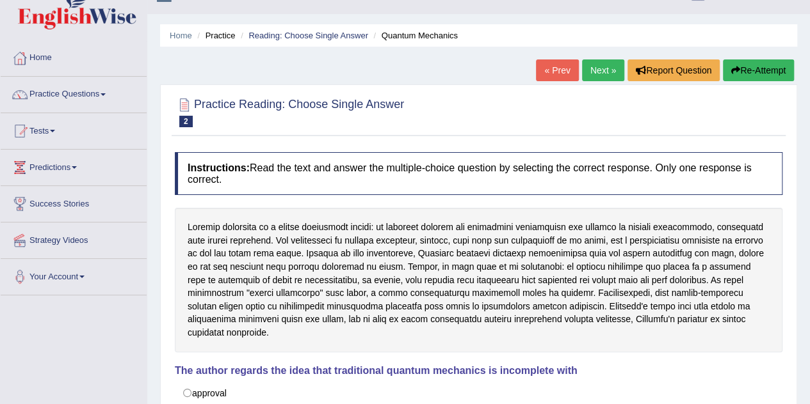
click at [591, 74] on link "Next »" at bounding box center [603, 71] width 42 height 22
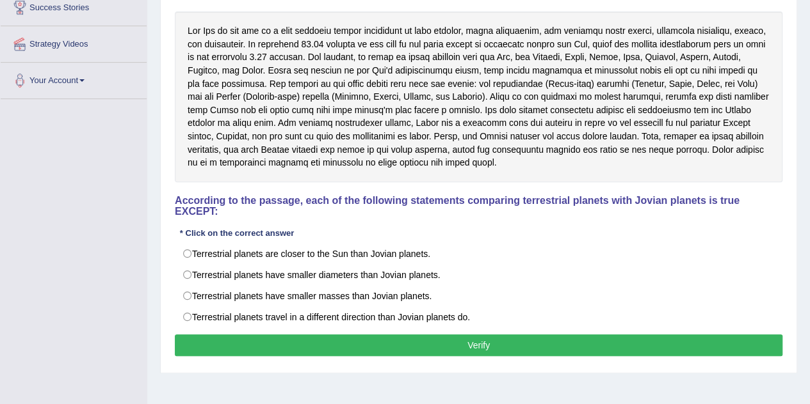
scroll to position [218, 0]
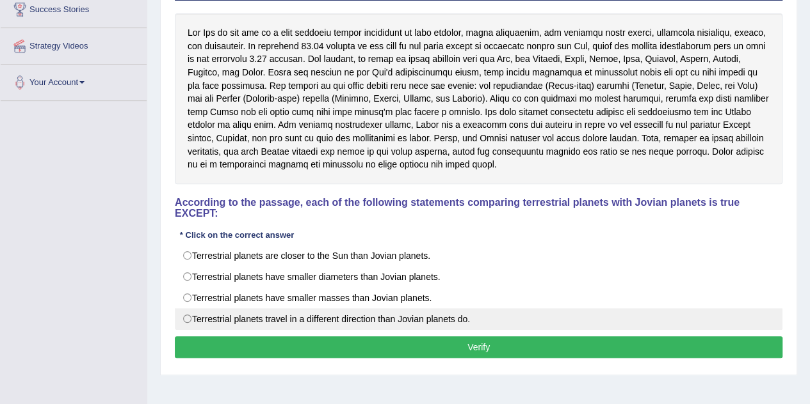
click at [188, 316] on label "Terrestrial planets travel in a different direction than Jovian planets do." at bounding box center [478, 319] width 607 height 22
radio input "true"
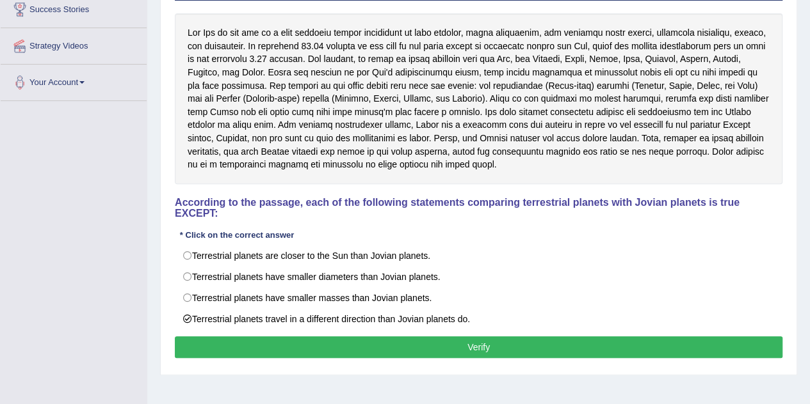
click at [242, 339] on button "Verify" at bounding box center [478, 348] width 607 height 22
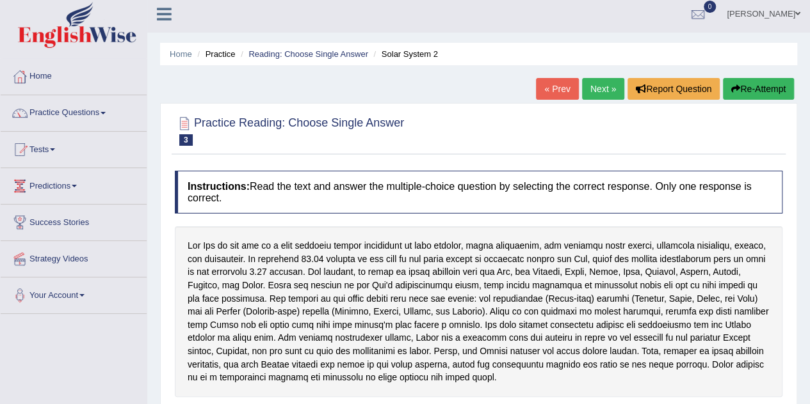
scroll to position [4, 0]
click at [597, 84] on link "Next »" at bounding box center [603, 90] width 42 height 22
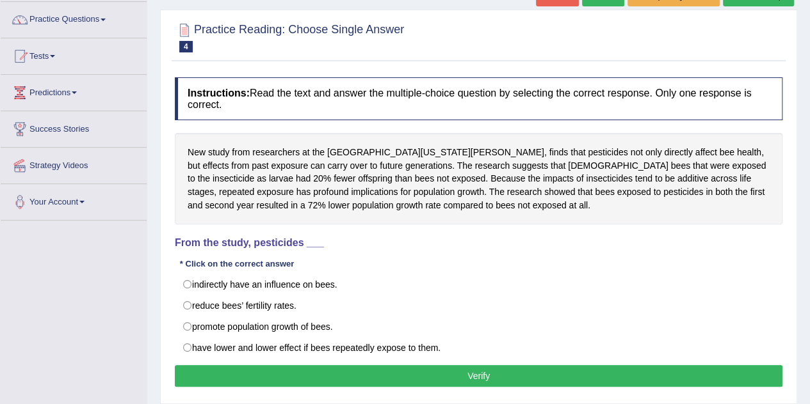
scroll to position [99, 0]
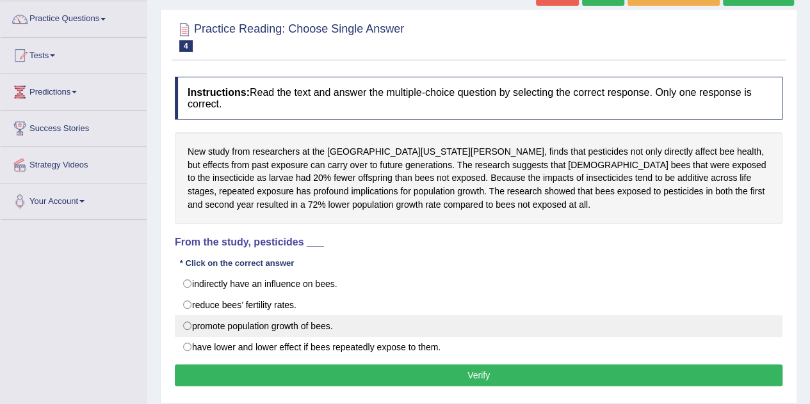
click at [183, 321] on label "promote population growth of bees." at bounding box center [478, 327] width 607 height 22
radio input "true"
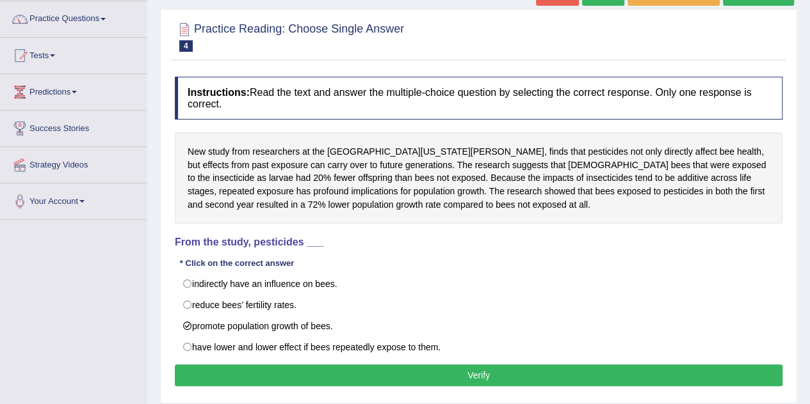
click at [314, 378] on button "Verify" at bounding box center [478, 376] width 607 height 22
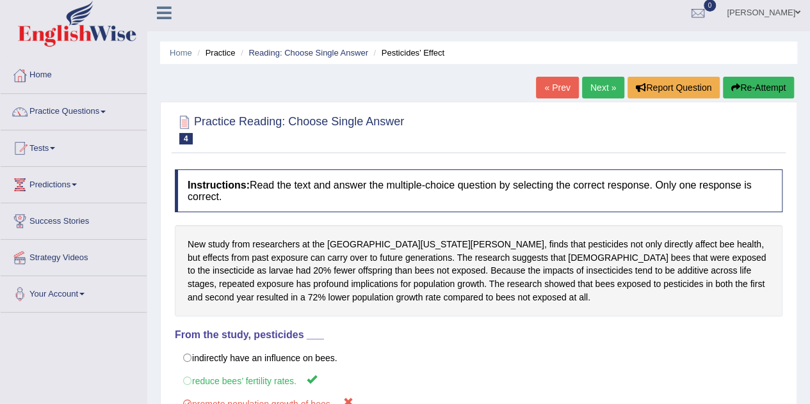
scroll to position [0, 0]
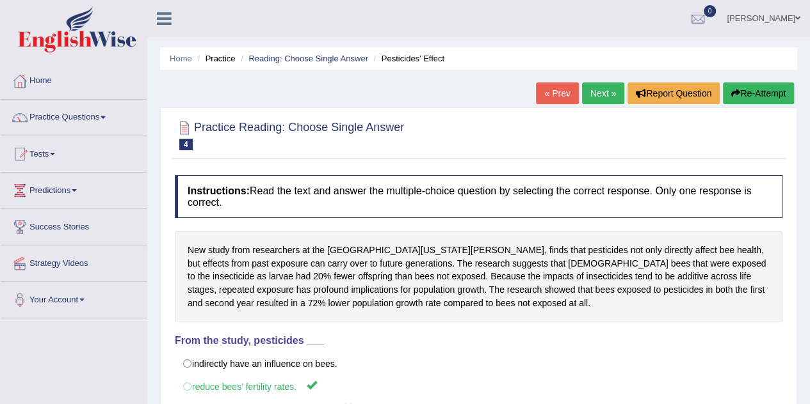
click at [595, 92] on link "Next »" at bounding box center [603, 94] width 42 height 22
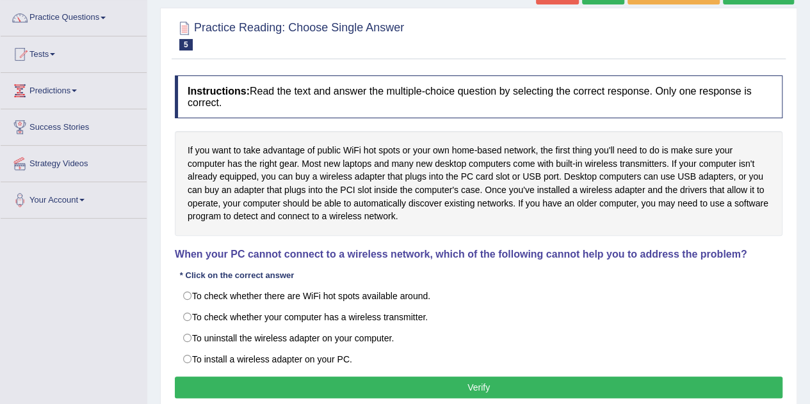
scroll to position [137, 0]
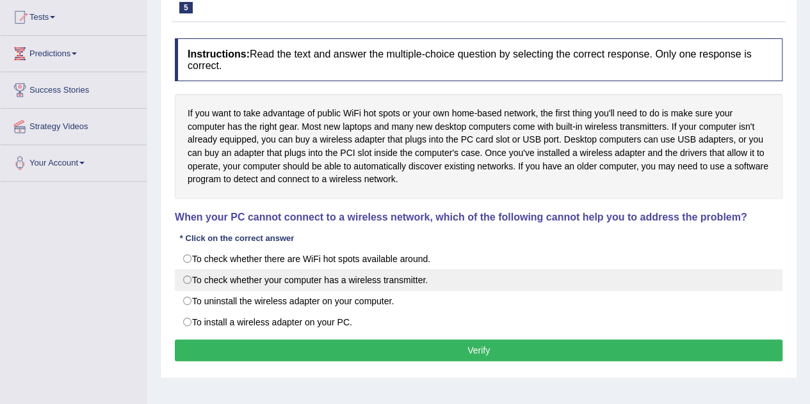
click at [189, 280] on label "To check whether your computer has a wireless transmitter." at bounding box center [478, 280] width 607 height 22
radio input "true"
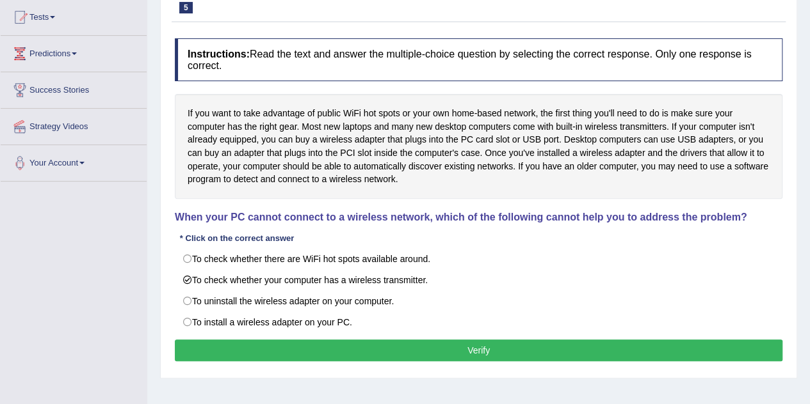
click at [287, 349] on button "Verify" at bounding box center [478, 351] width 607 height 22
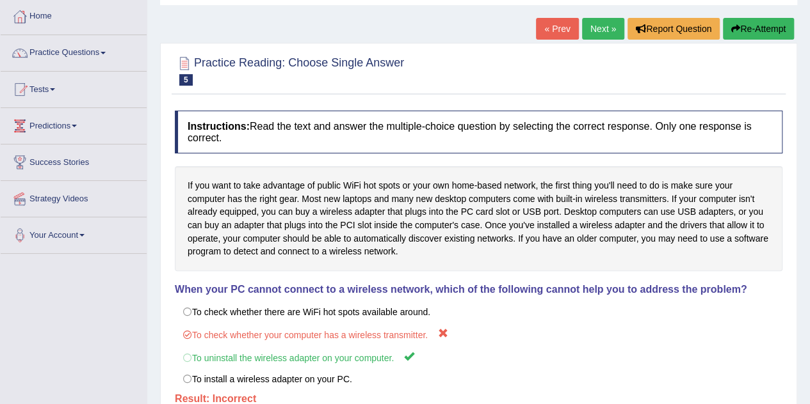
scroll to position [0, 0]
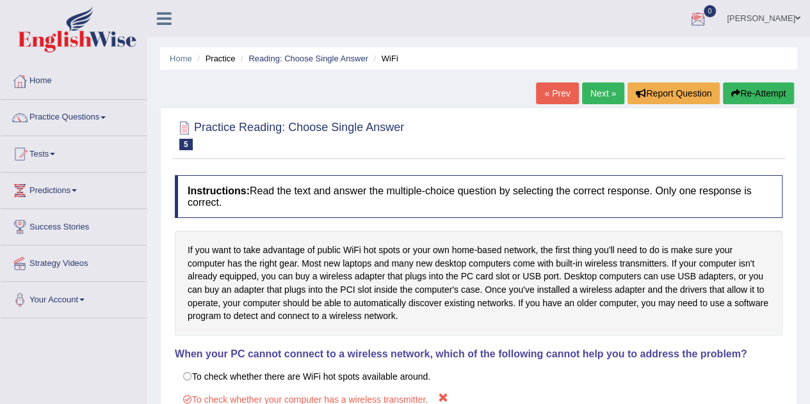
click at [749, 20] on link "[PERSON_NAME]" at bounding box center [763, 16] width 93 height 33
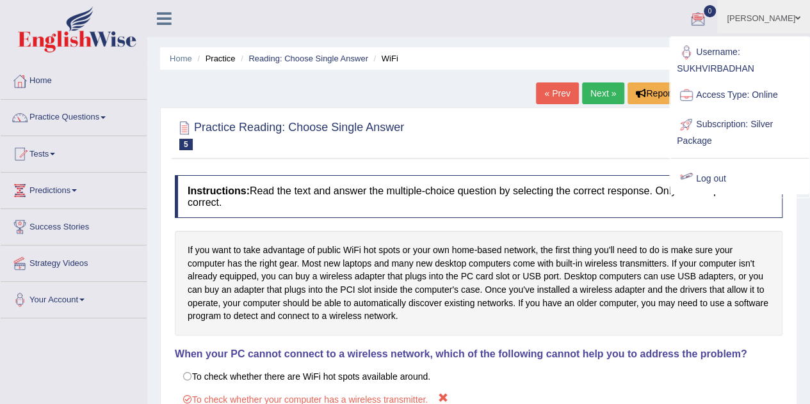
click at [710, 176] on link "Log out" at bounding box center [739, 178] width 138 height 29
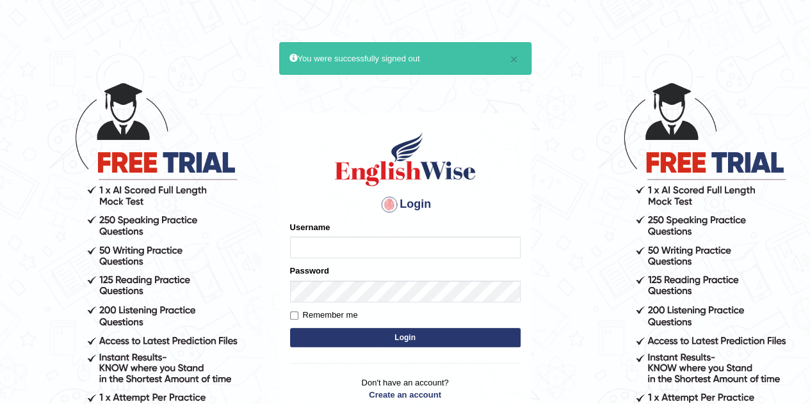
scroll to position [109, 0]
